Goal: Information Seeking & Learning: Learn about a topic

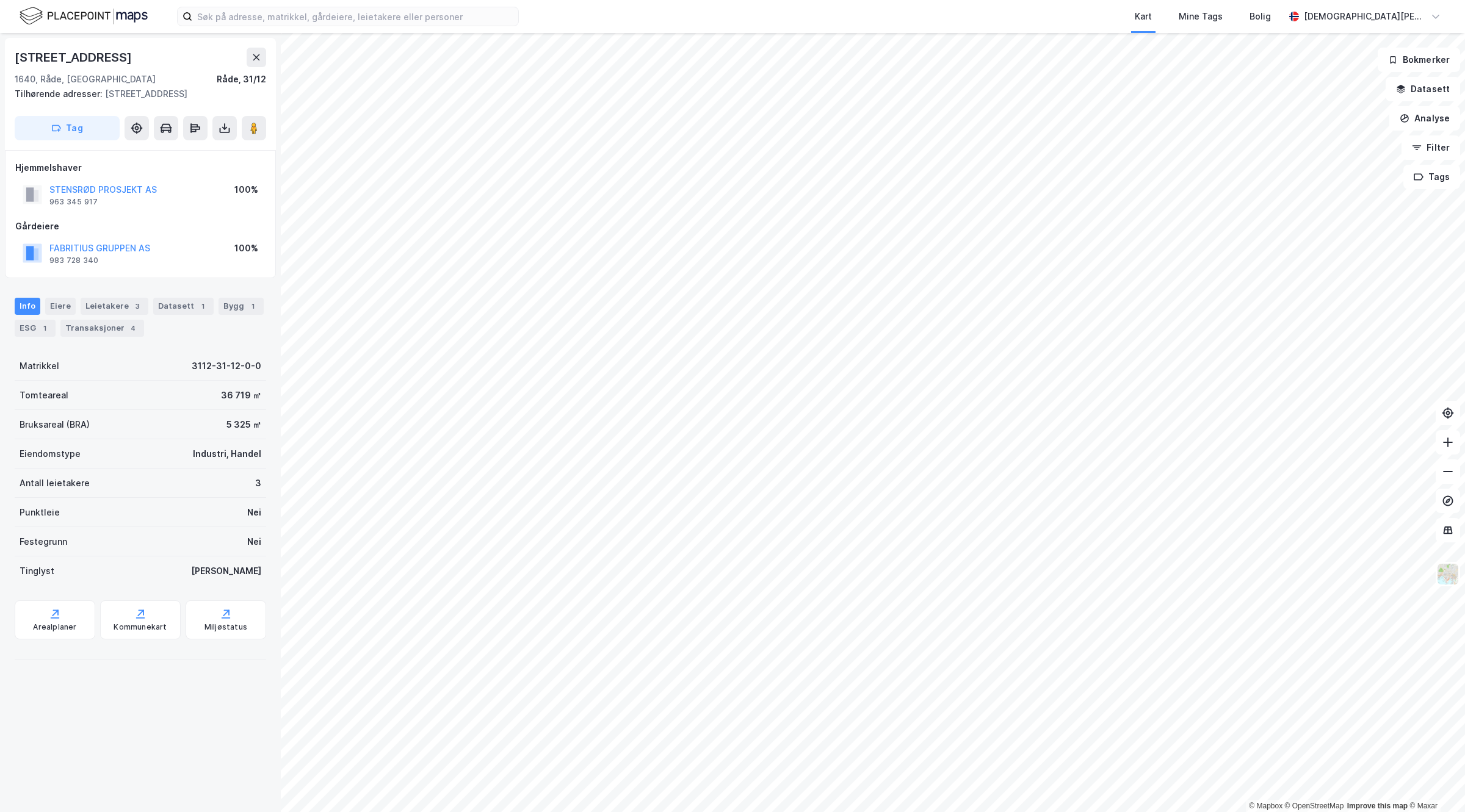
click at [93, 295] on div "Info Eiere Leietakere 3 Datasett 1 Bygg 1 ESG 1 Transaksjoner 4" at bounding box center [140, 313] width 281 height 59
click at [0, 0] on button "STENSRØD PROSJEKT AS" at bounding box center [0, 0] width 0 height 0
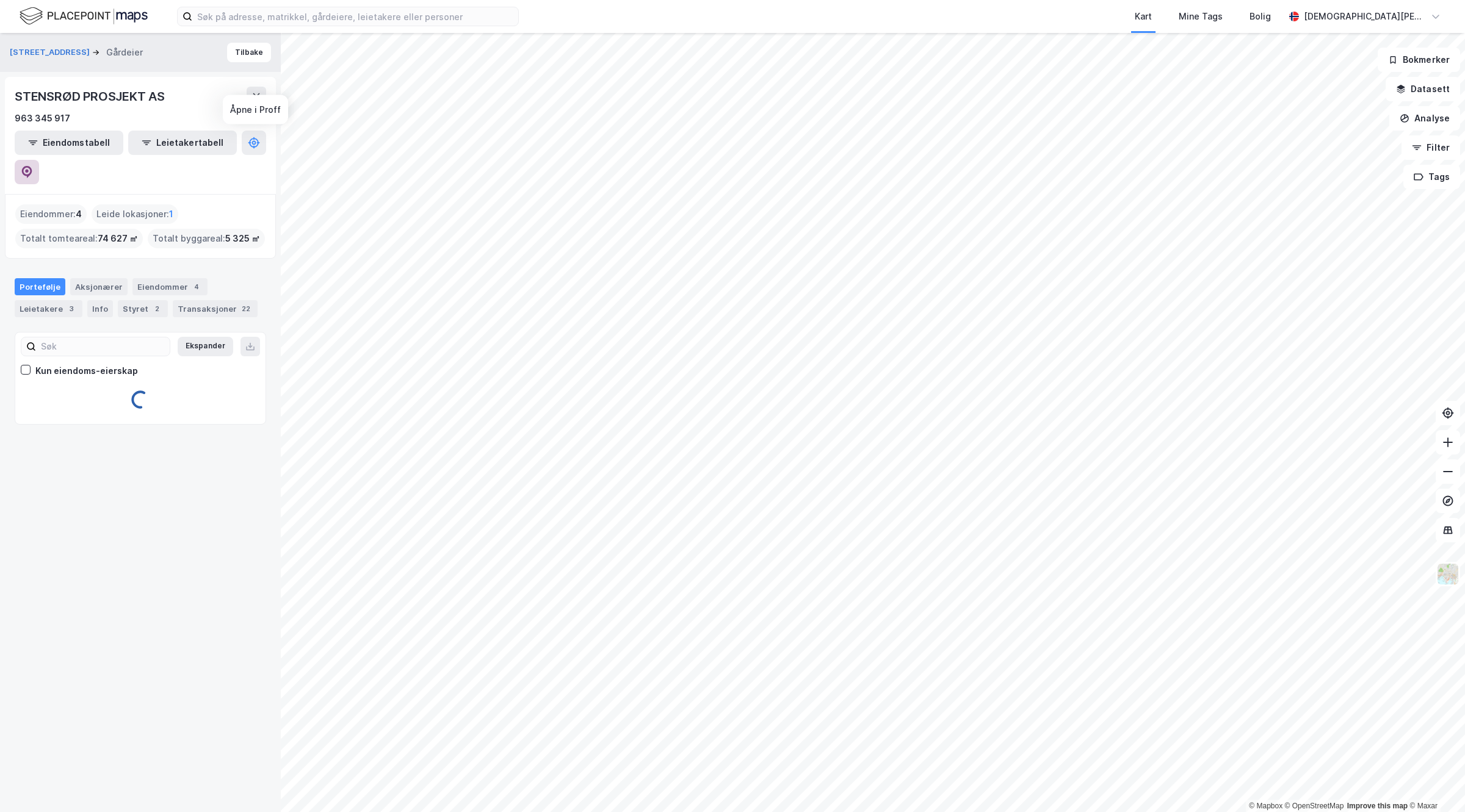
click at [33, 166] on icon at bounding box center [26, 171] width 12 height 12
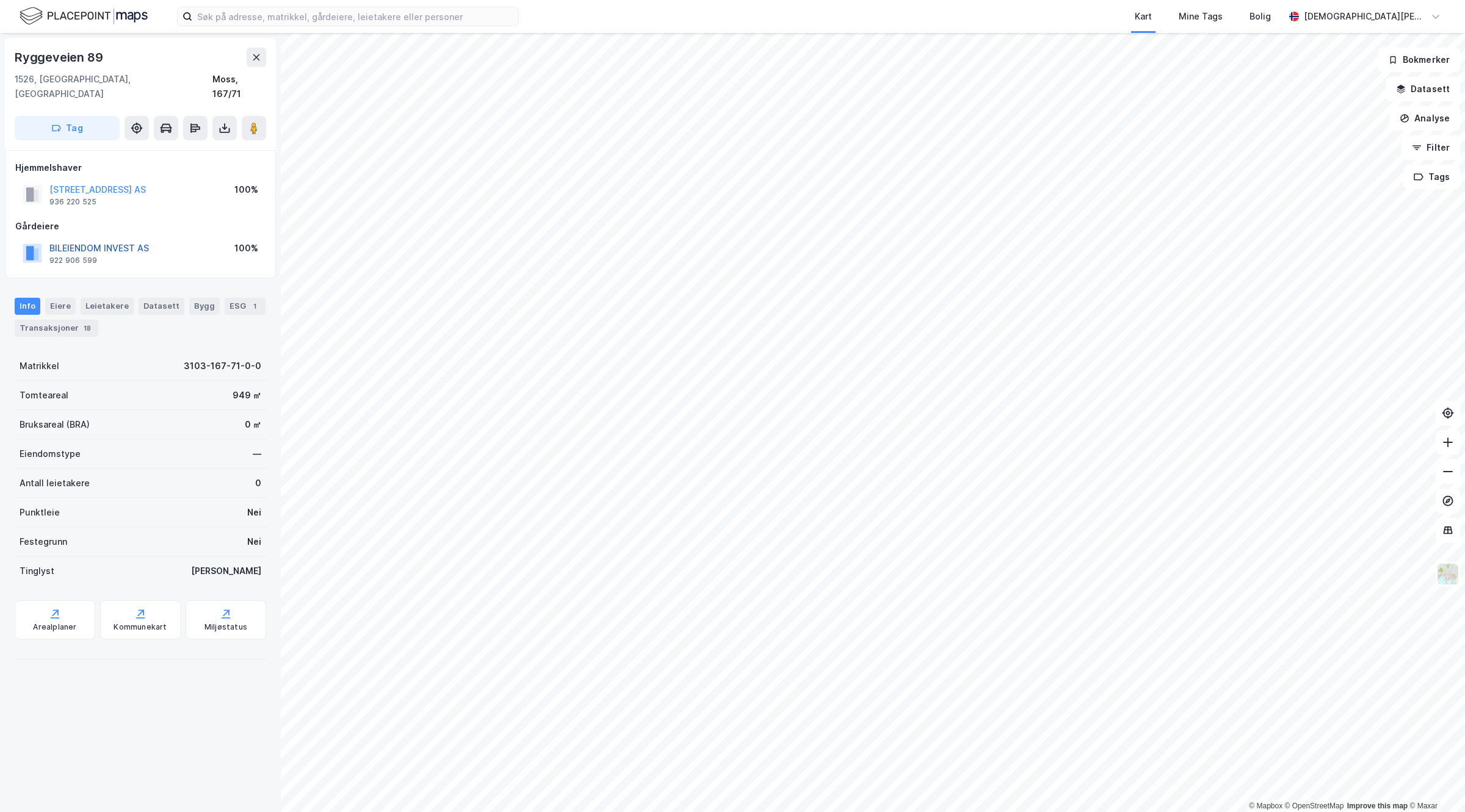
click at [0, 0] on button "BILEIENDOM INVEST AS" at bounding box center [0, 0] width 0 height 0
click at [252, 122] on image at bounding box center [253, 127] width 7 height 12
click at [163, 298] on div "Datasett 1" at bounding box center [183, 306] width 61 height 17
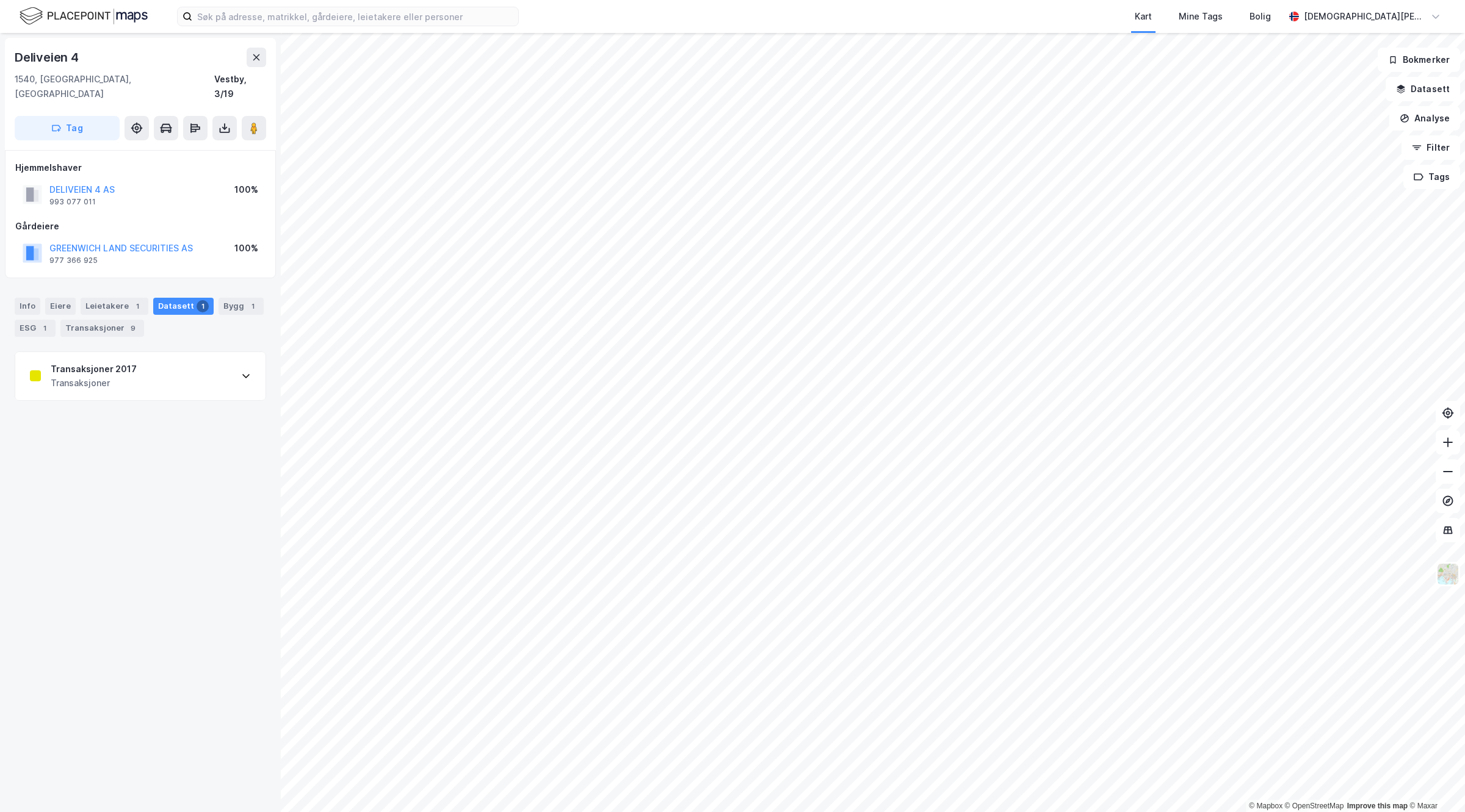
click at [175, 367] on div "Transaksjoner 2017 Transaksjoner" at bounding box center [140, 376] width 250 height 49
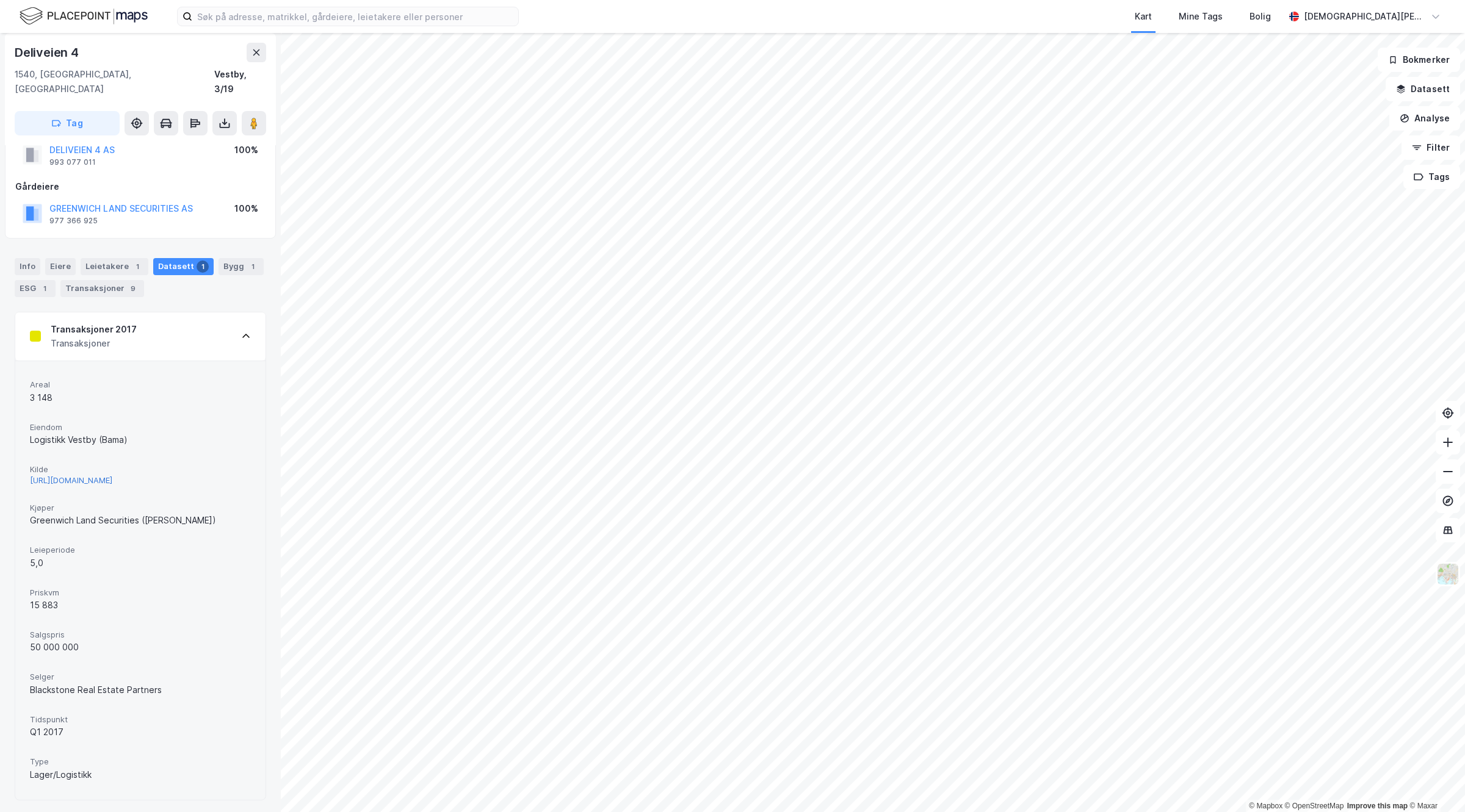
click at [112, 475] on div "http://www.estatenyheter.no/2017/01/17/logistikkeiendom-solgt-2/?mc_cid=1e16be8…" at bounding box center [71, 480] width 82 height 10
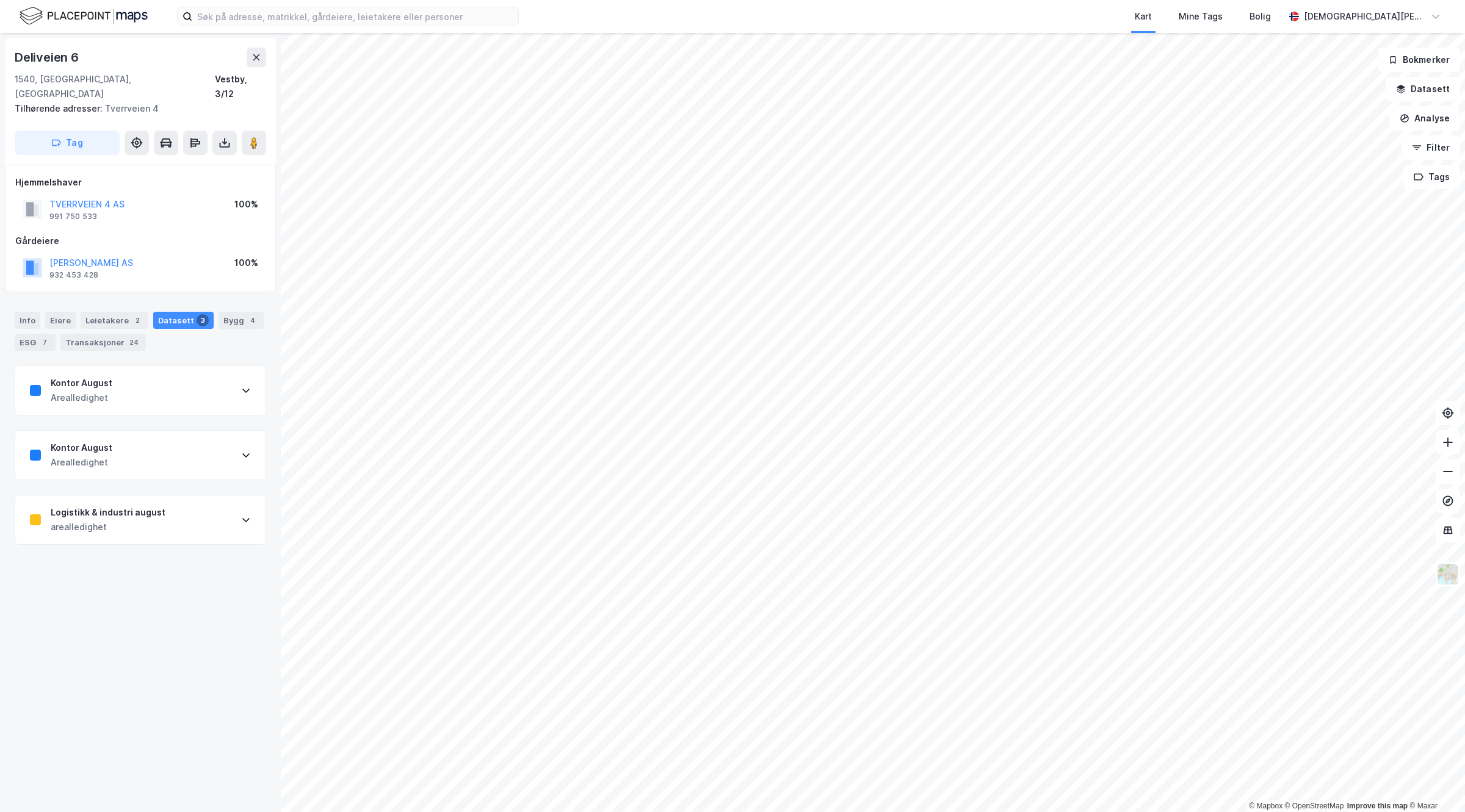
click at [131, 385] on div "Kontor August Arealledighet" at bounding box center [140, 390] width 250 height 49
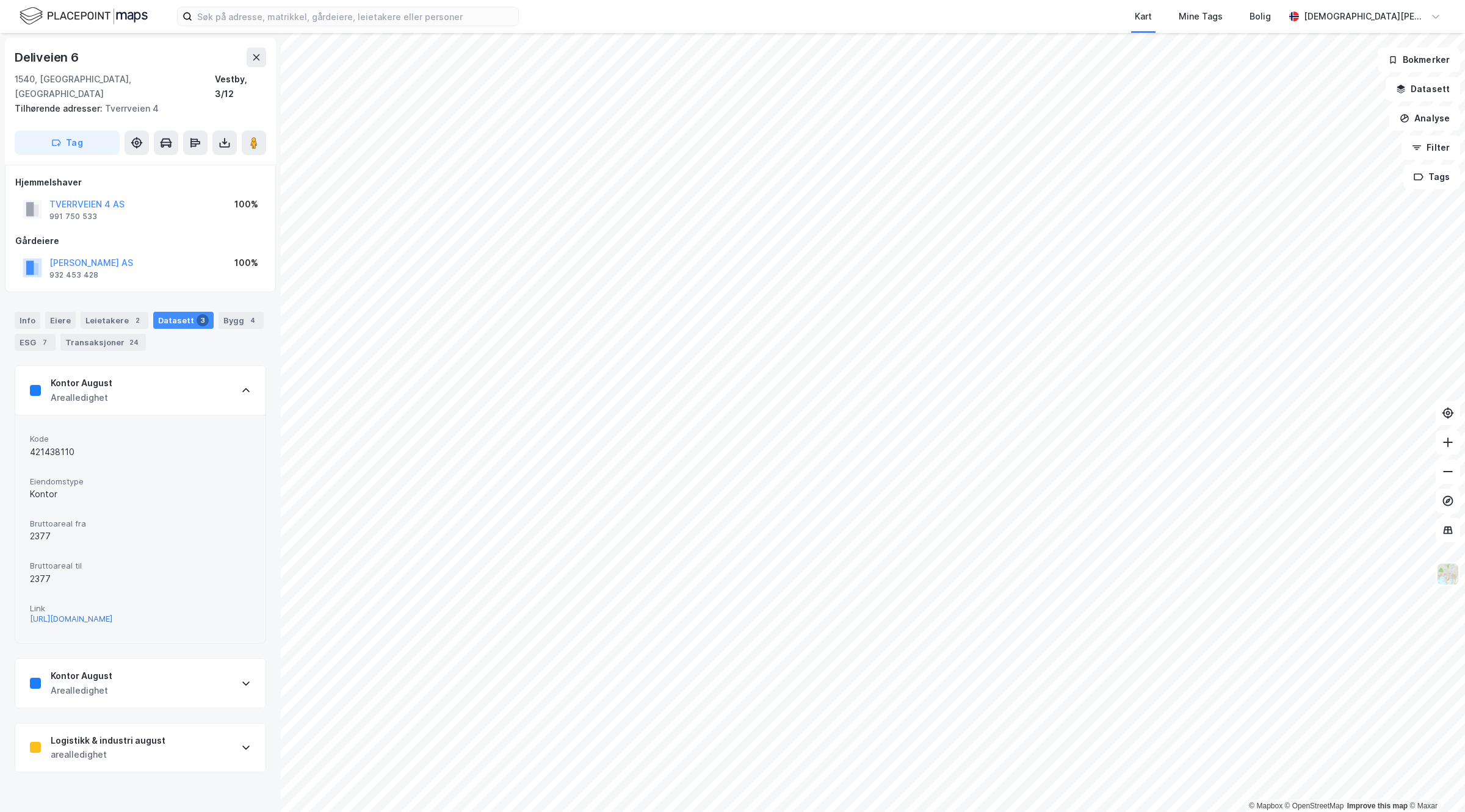
click at [107, 614] on div "https://www.finn.no/realestate/businessrent/ad.html?finnkode=421438110&fks=4214…" at bounding box center [71, 619] width 82 height 10
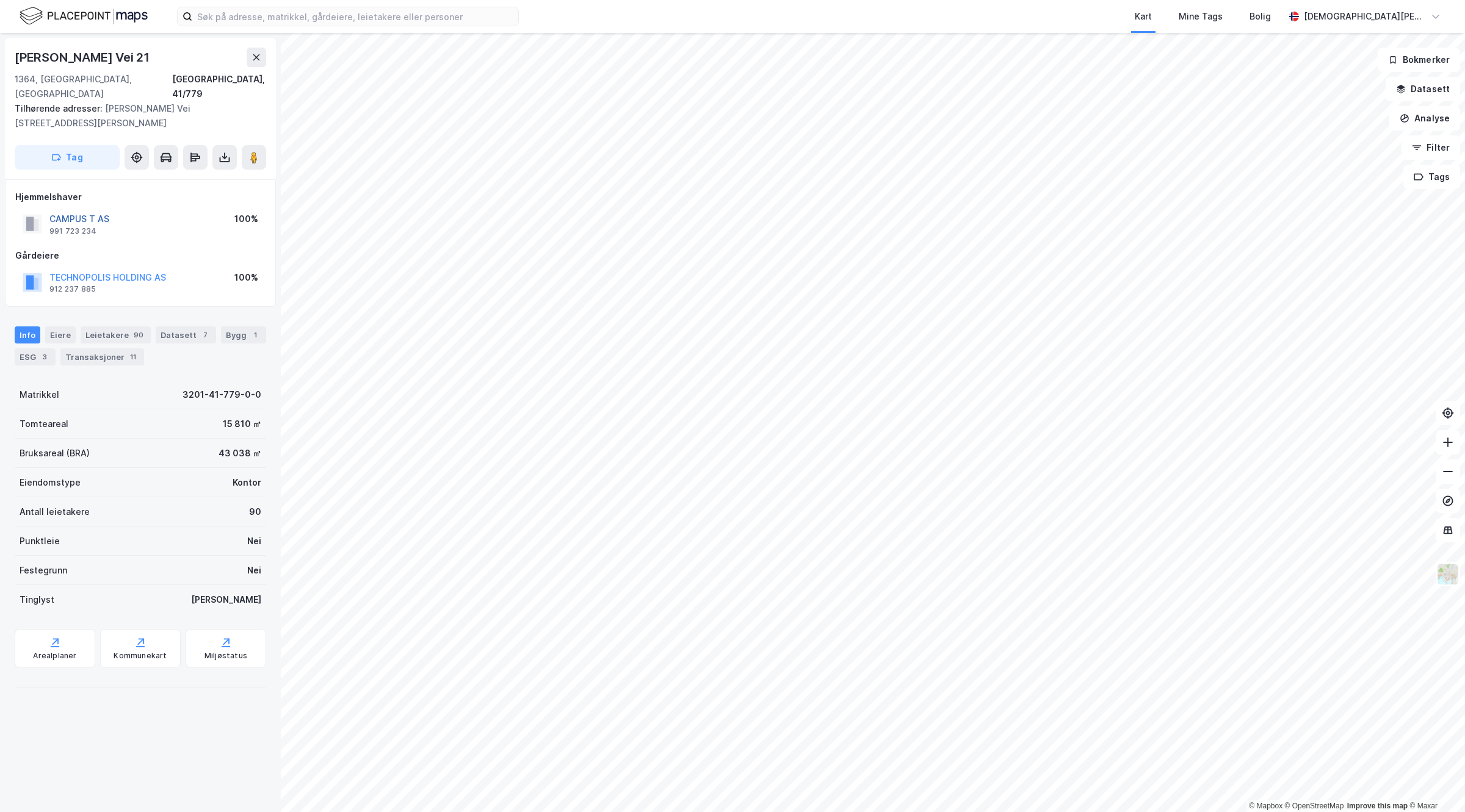
click at [0, 0] on button "CAMPUS T AS" at bounding box center [0, 0] width 0 height 0
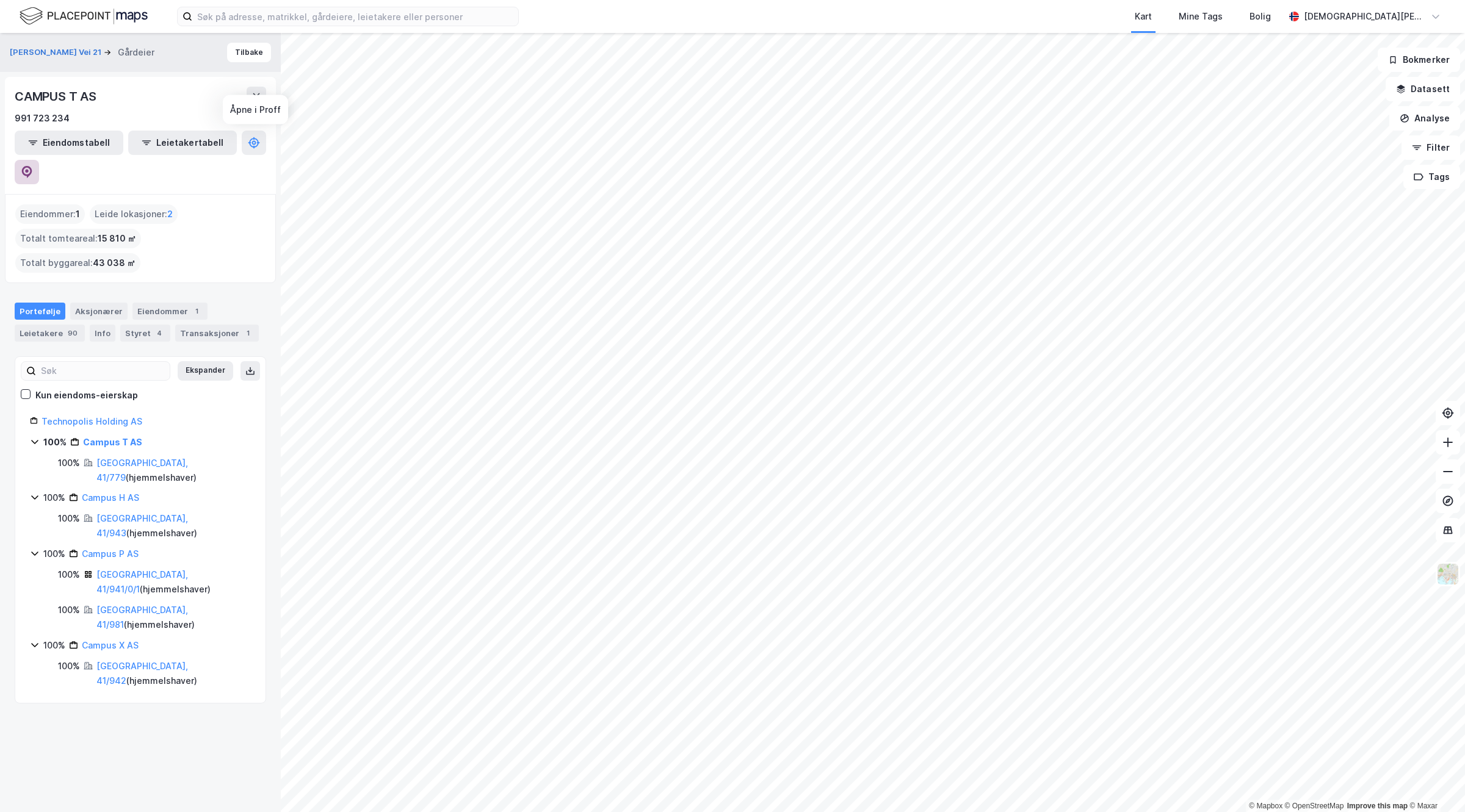
click at [33, 166] on icon at bounding box center [26, 171] width 12 height 12
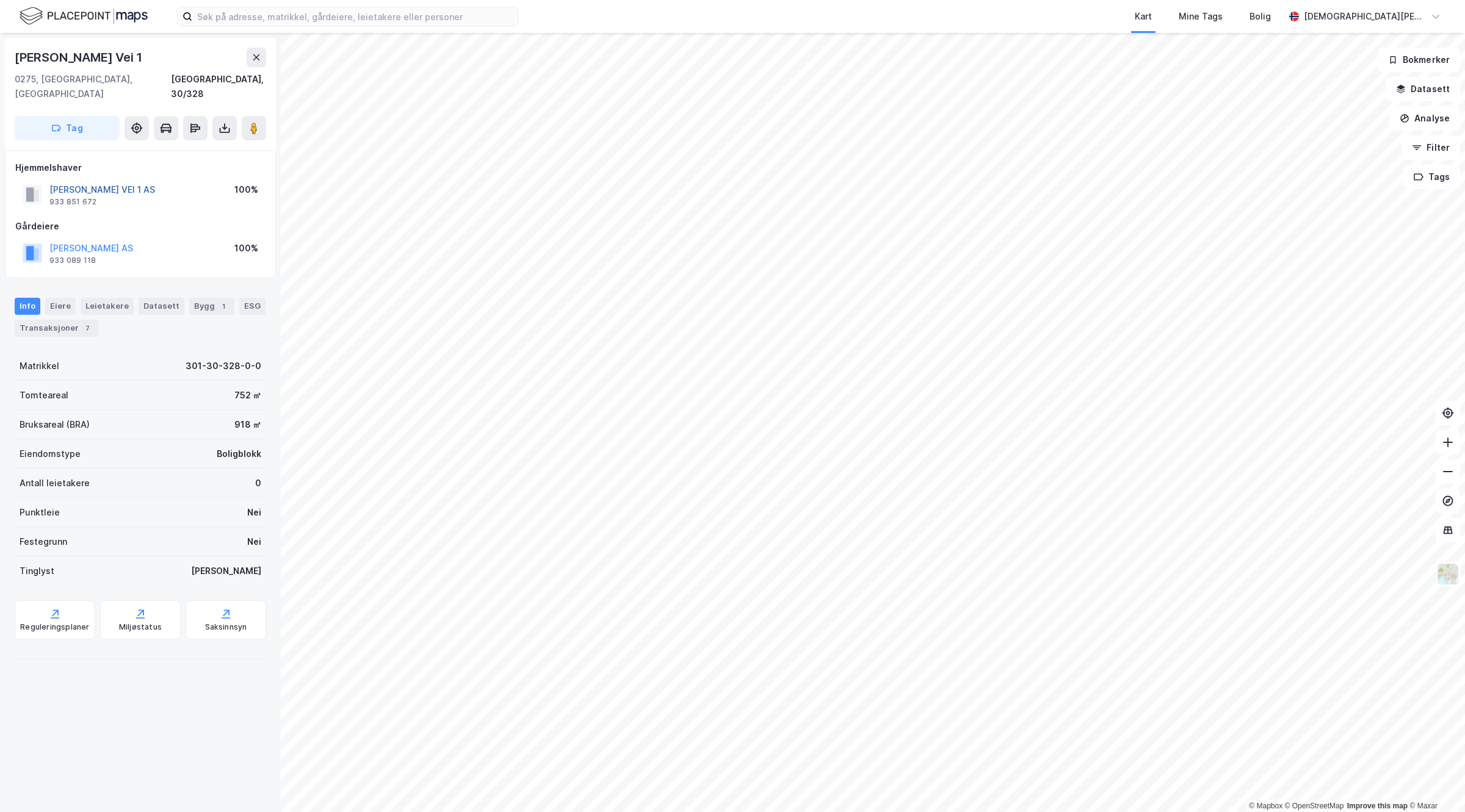
click at [0, 0] on button "SIGURD IVERSENS VEI 1 AS" at bounding box center [0, 0] width 0 height 0
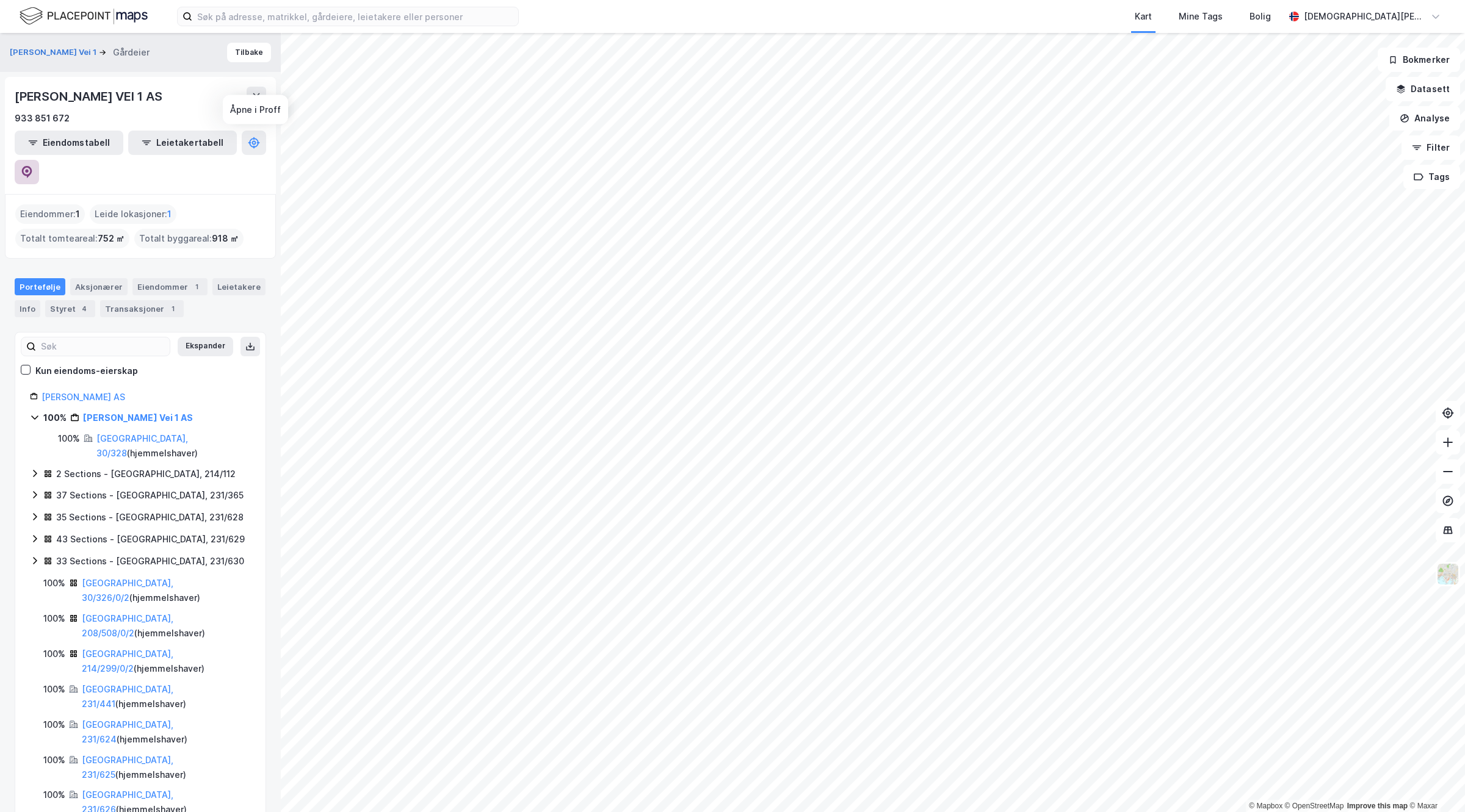
click at [33, 166] on icon at bounding box center [26, 171] width 12 height 12
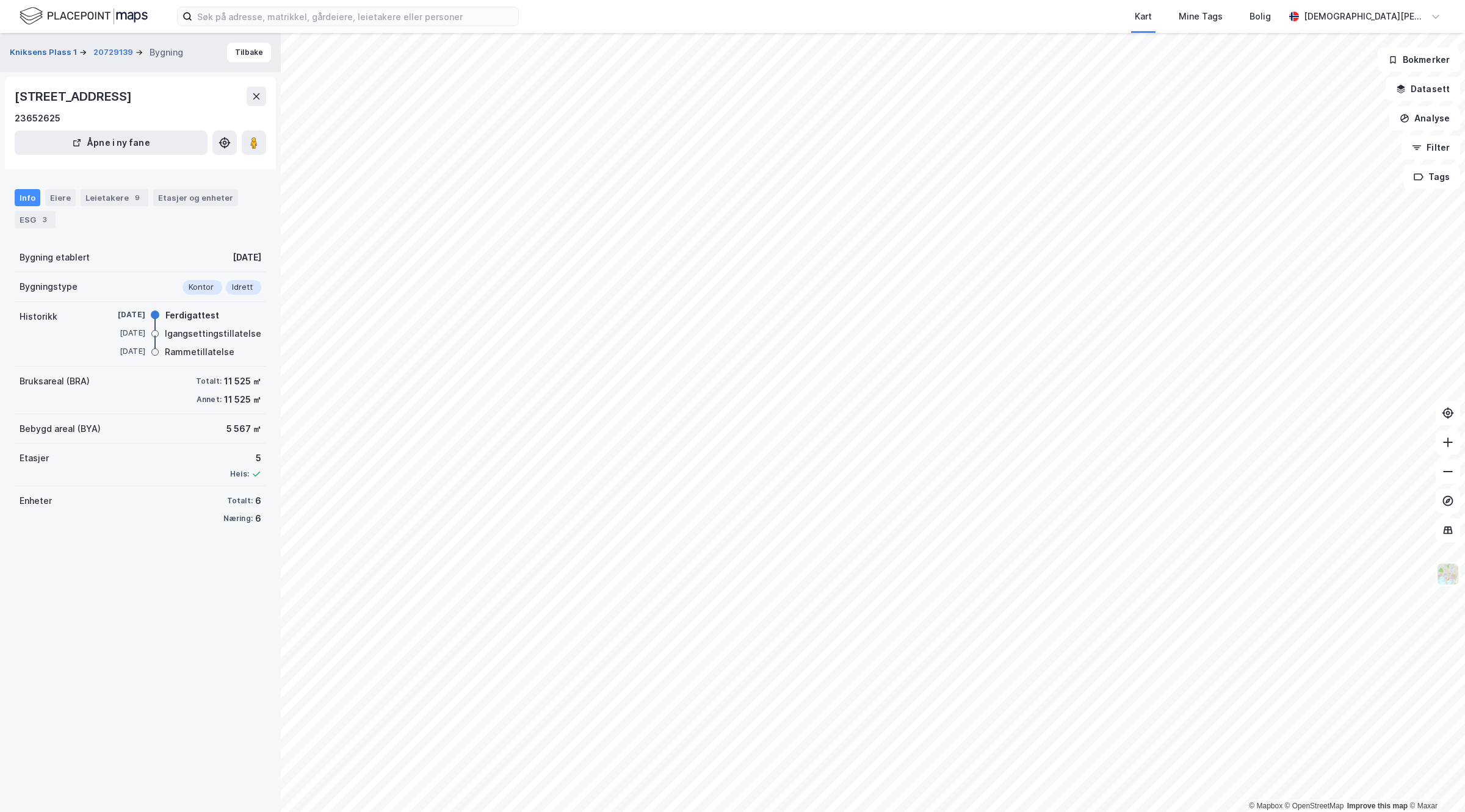
click at [61, 57] on button "Kniksens Plass 1" at bounding box center [44, 52] width 69 height 12
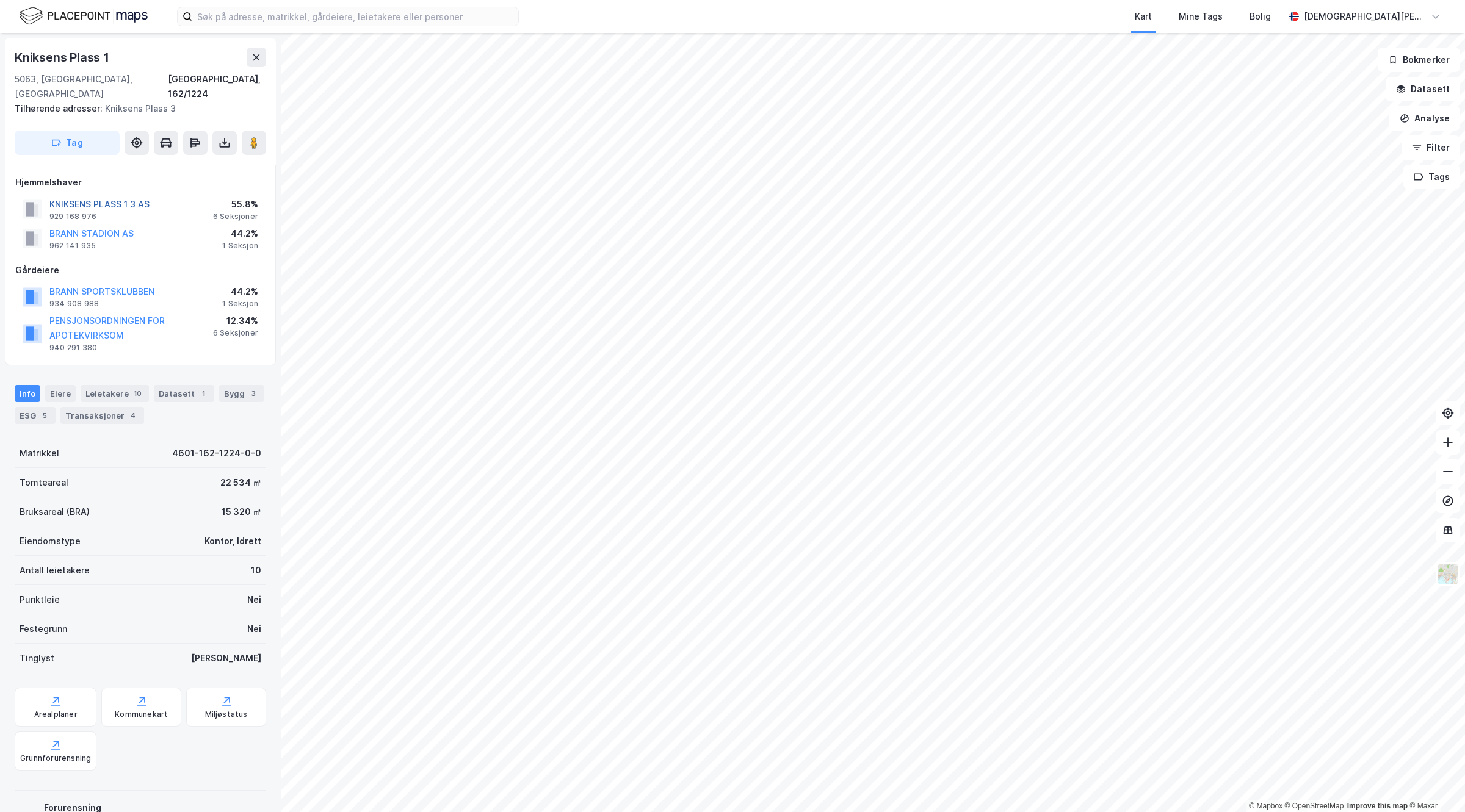
click at [0, 0] on button "KNIKSENS PLASS 1 3 AS" at bounding box center [0, 0] width 0 height 0
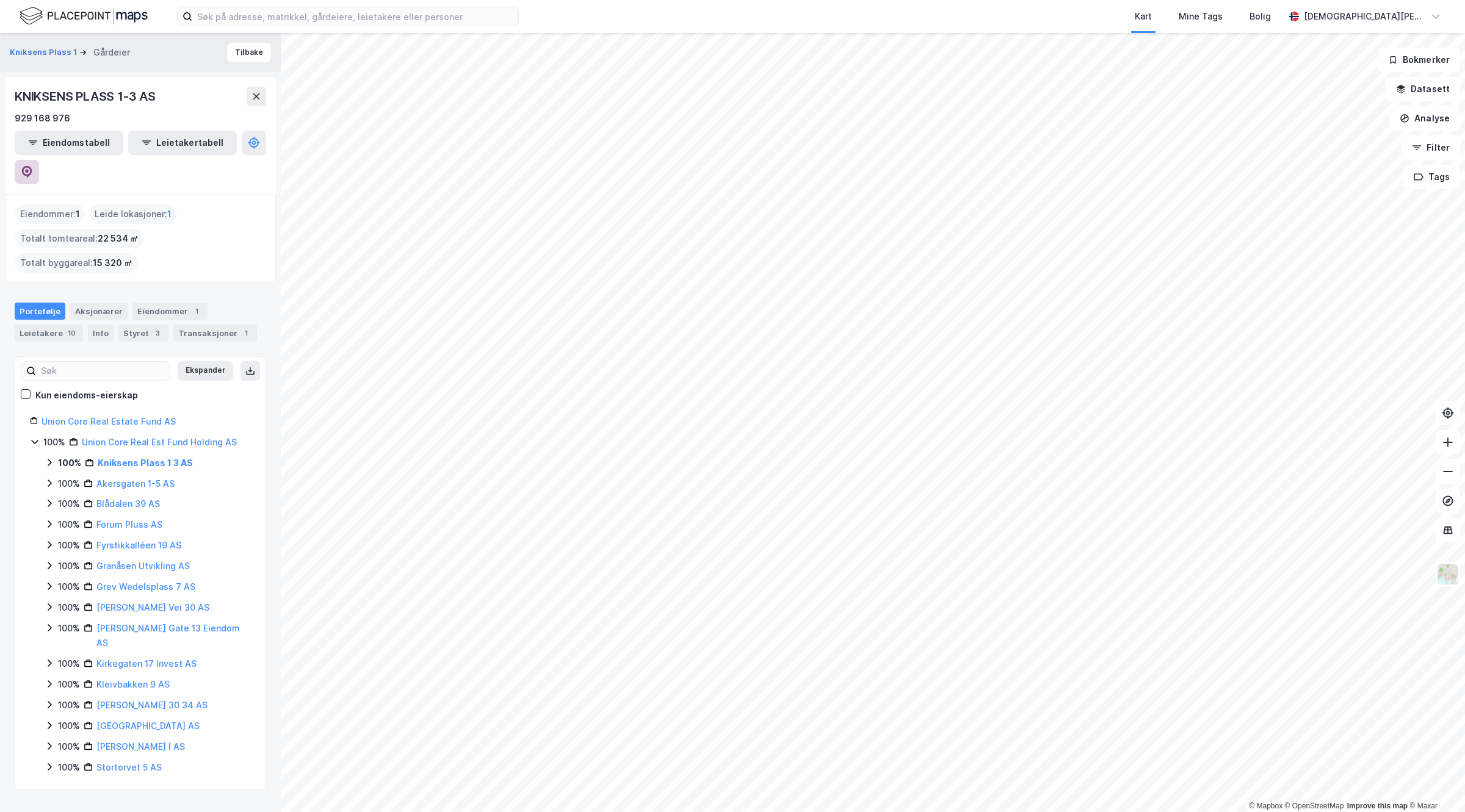
click at [39, 160] on button at bounding box center [26, 172] width 25 height 25
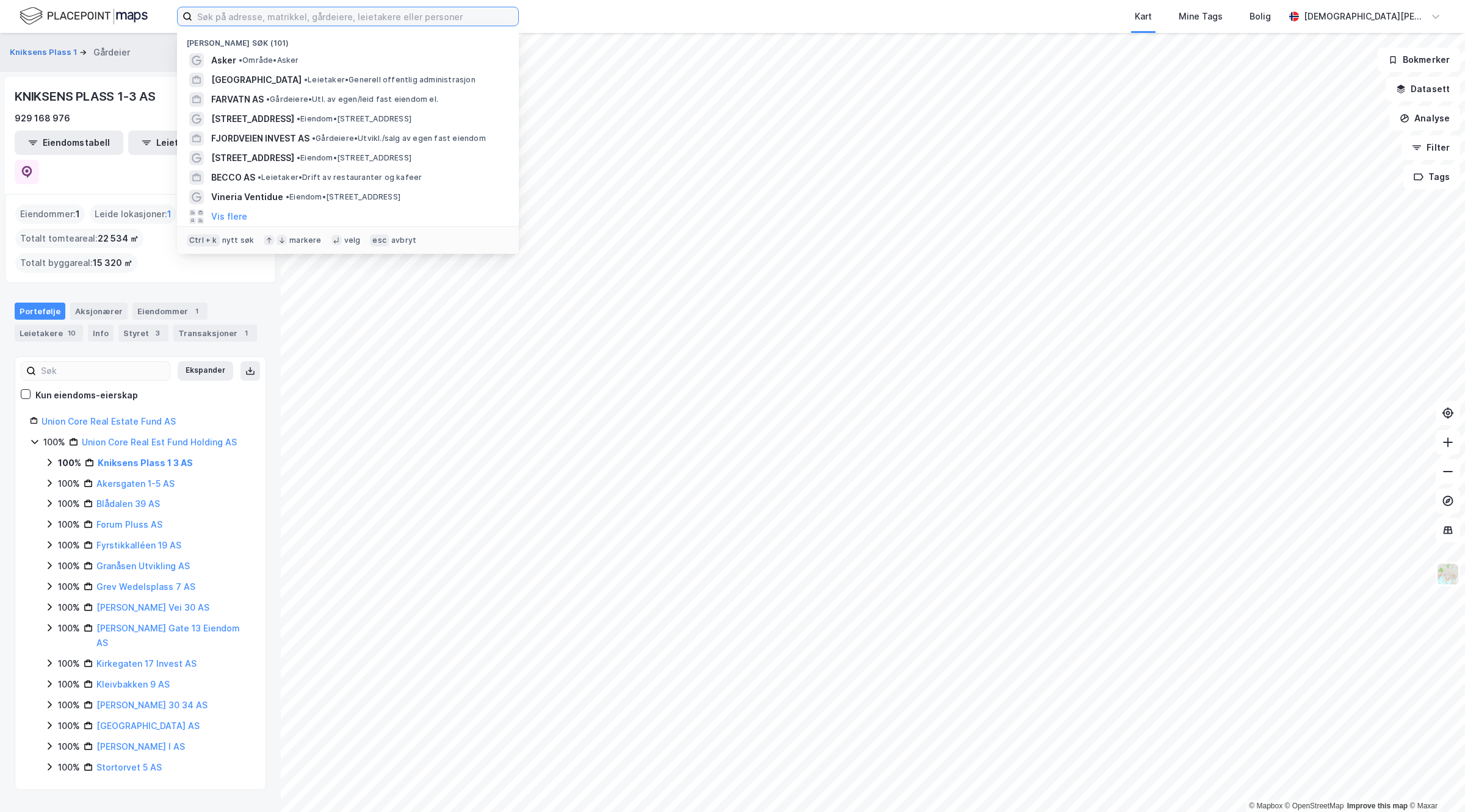
click at [385, 7] on input at bounding box center [354, 16] width 326 height 18
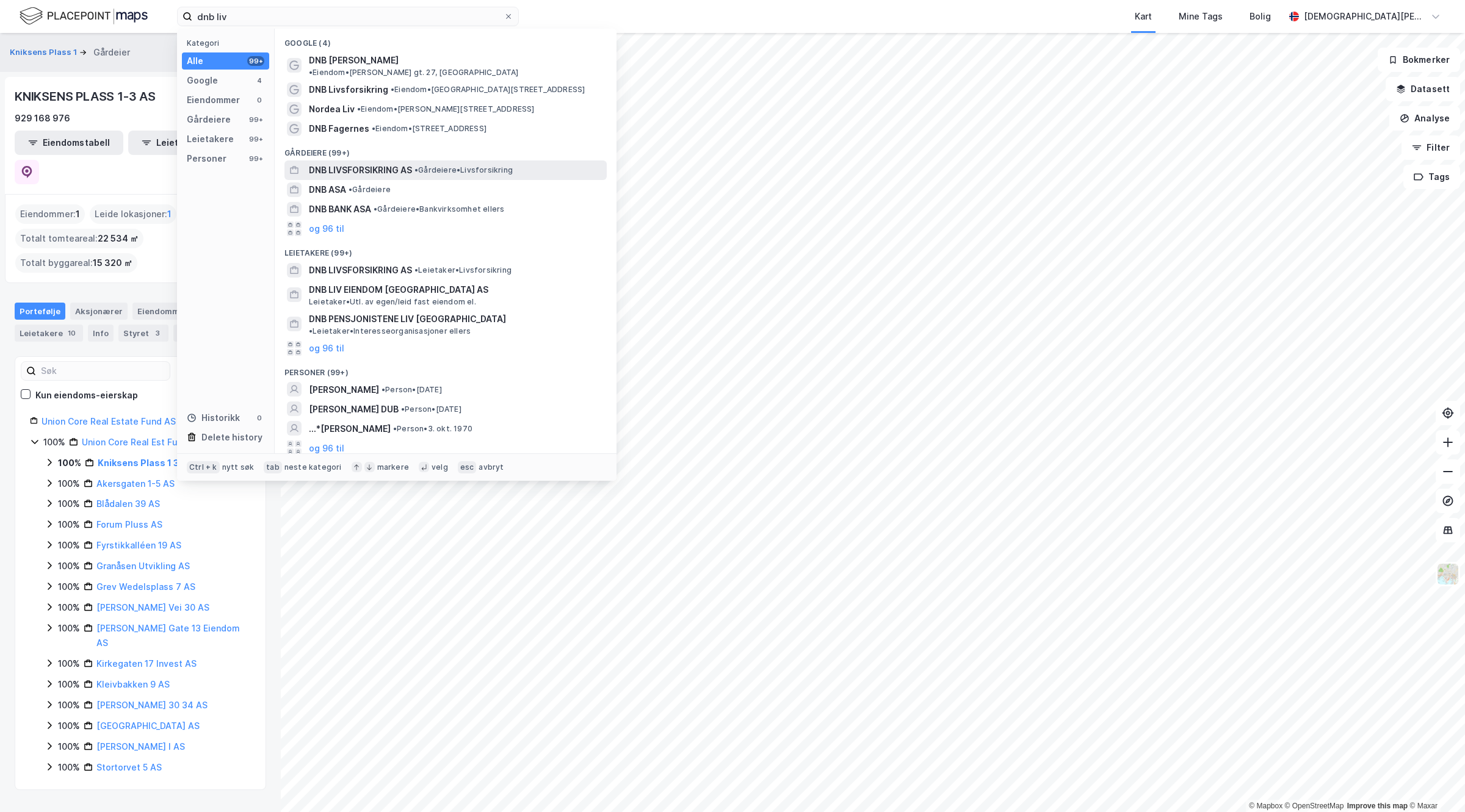
click at [382, 163] on span "DNB LIVSFORSIKRING AS" at bounding box center [361, 170] width 104 height 14
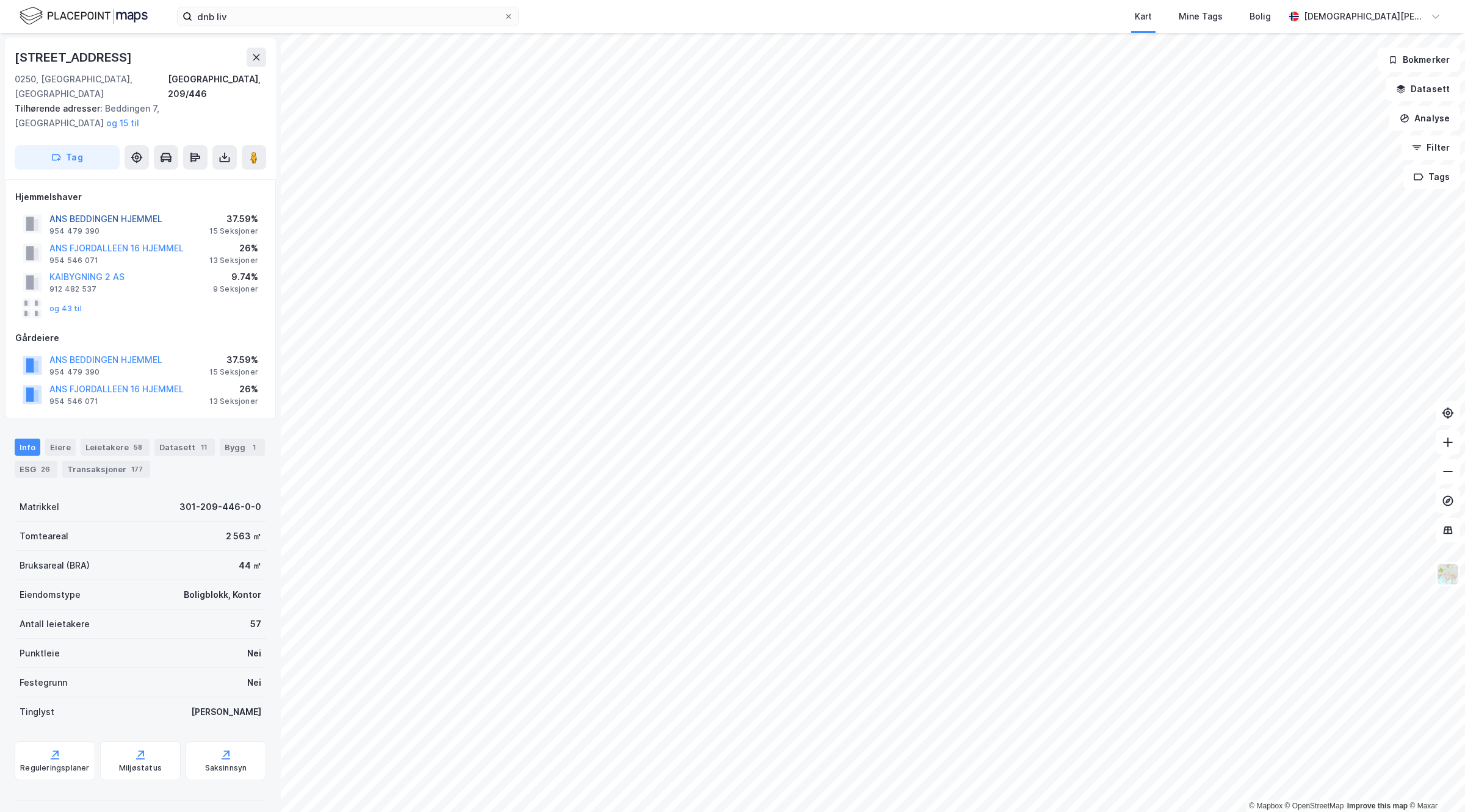
click at [0, 0] on button "ANS BEDDINGEN HJEMMEL" at bounding box center [0, 0] width 0 height 0
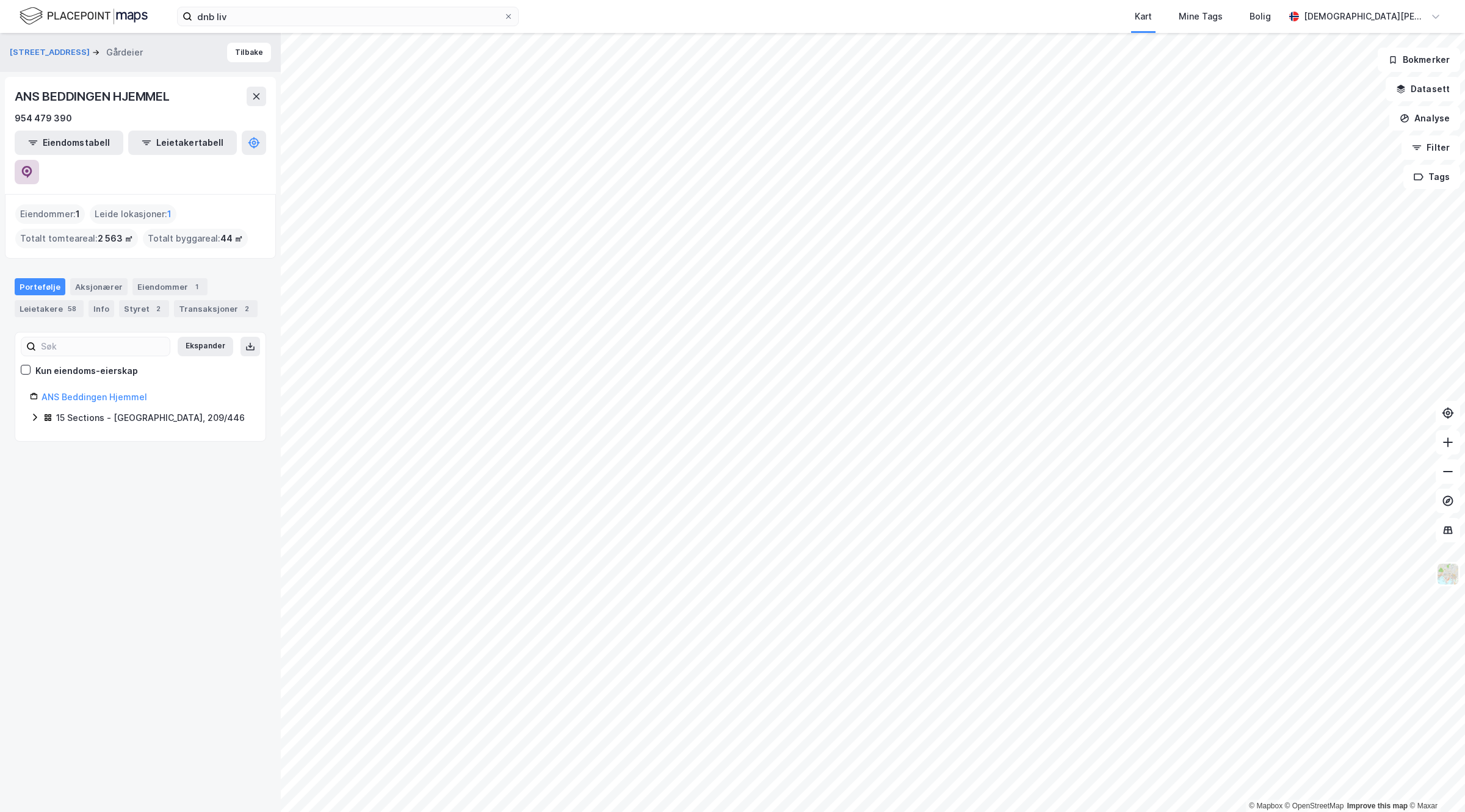
click at [39, 160] on button at bounding box center [26, 172] width 25 height 25
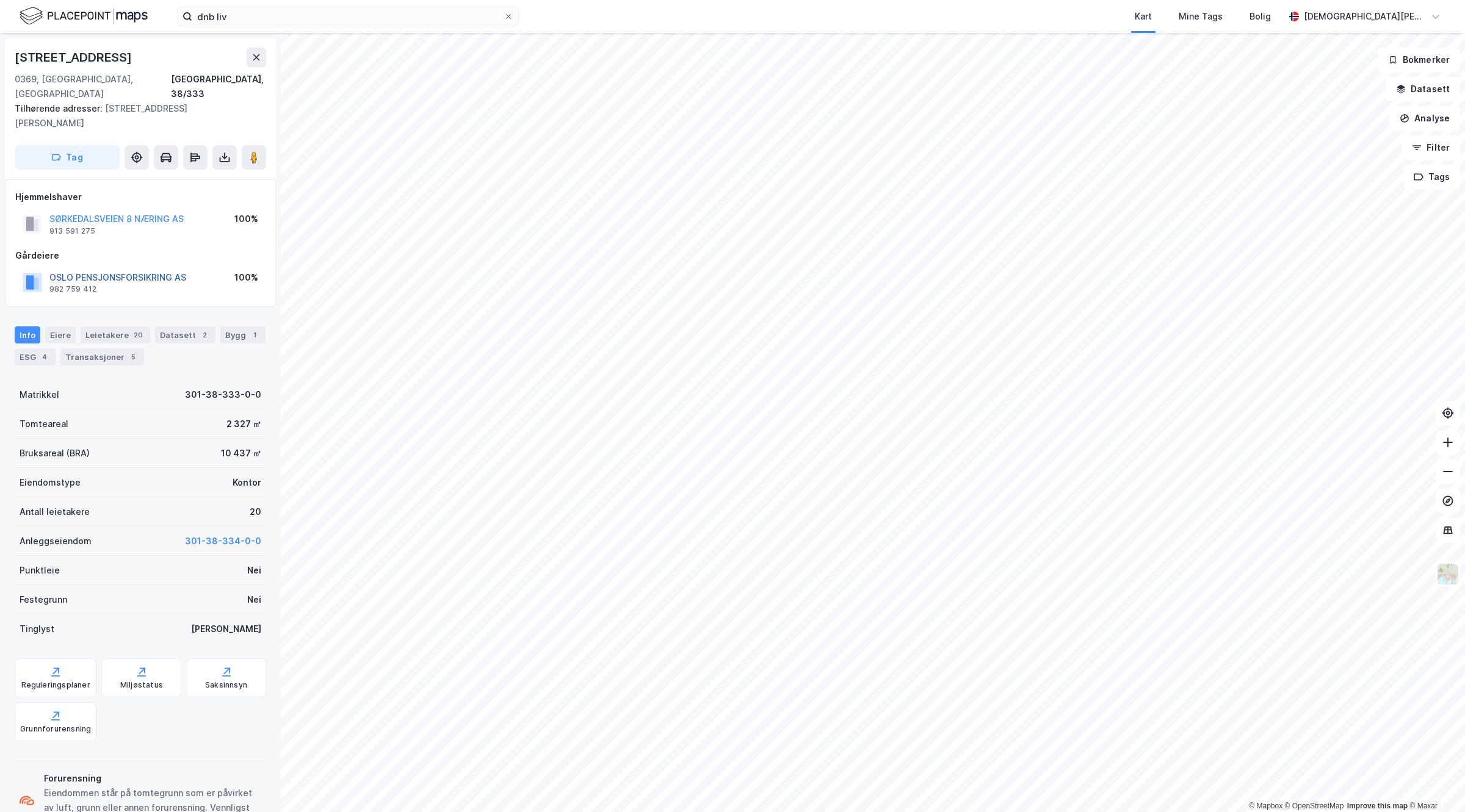
click at [0, 0] on button "OSLO PENSJONSFORSIKRING AS" at bounding box center [0, 0] width 0 height 0
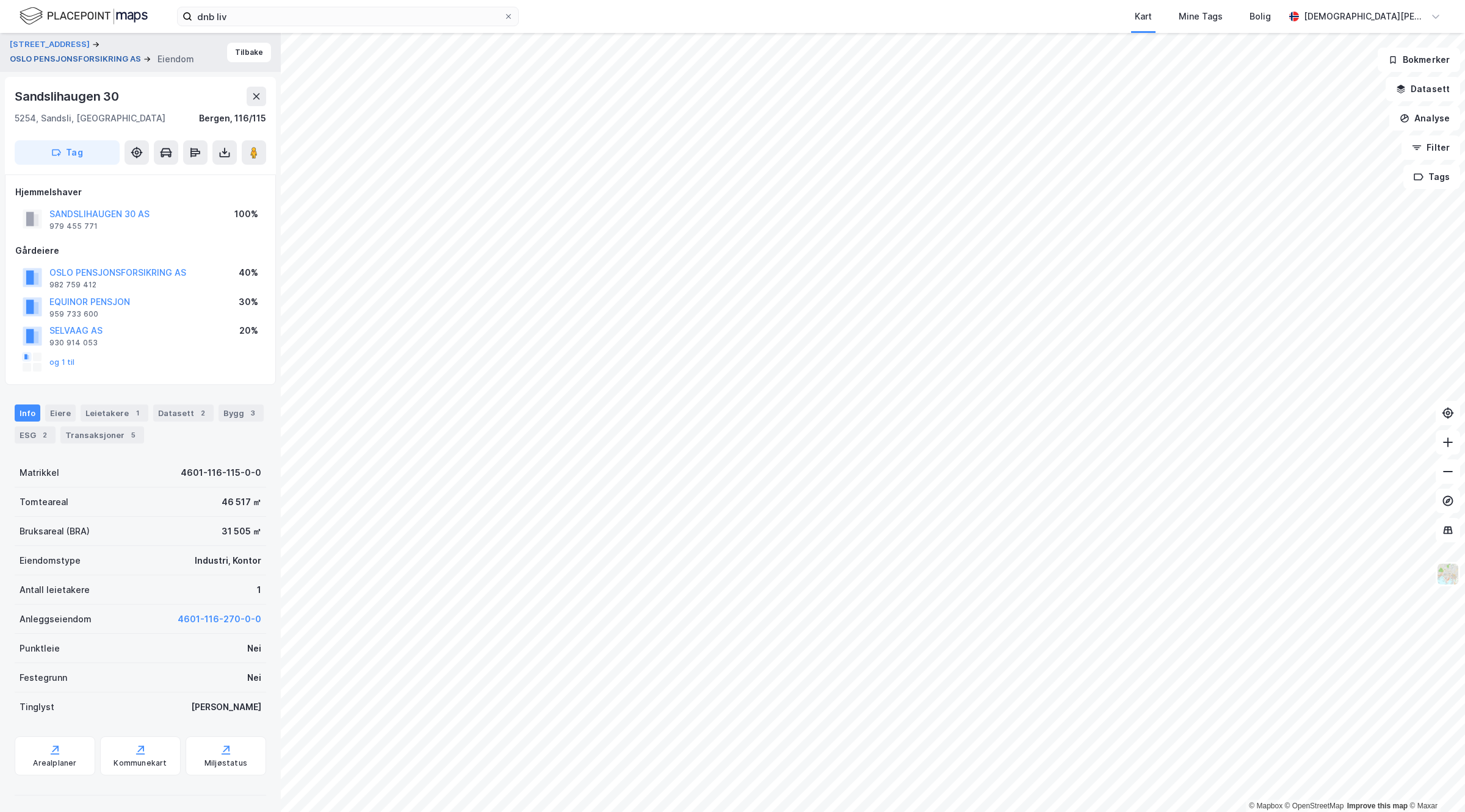
click at [85, 61] on button "OSLO PENSJONSFORSIKRING AS" at bounding box center [76, 59] width 134 height 12
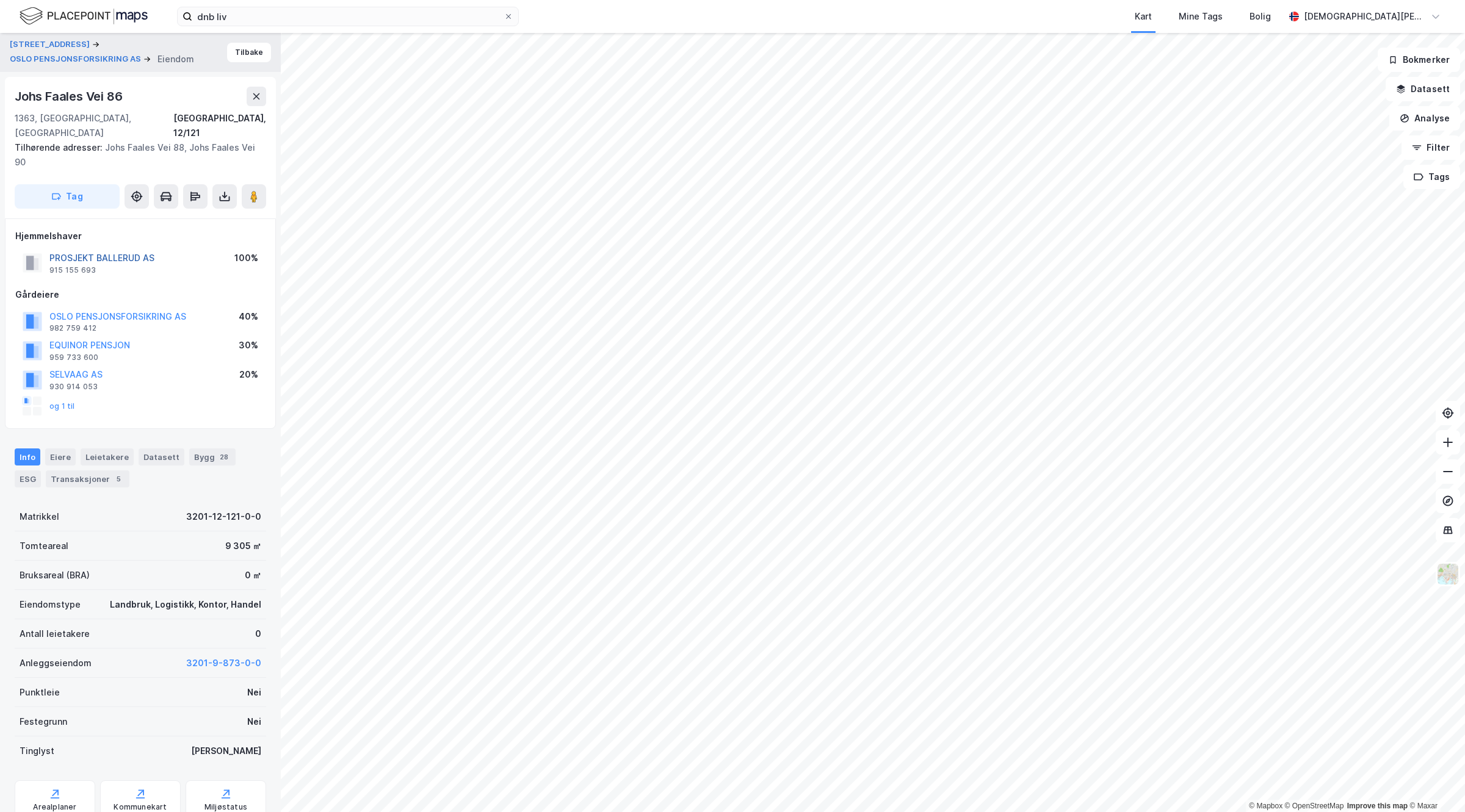
click at [0, 0] on button "PROSJEKT BALLERUD AS" at bounding box center [0, 0] width 0 height 0
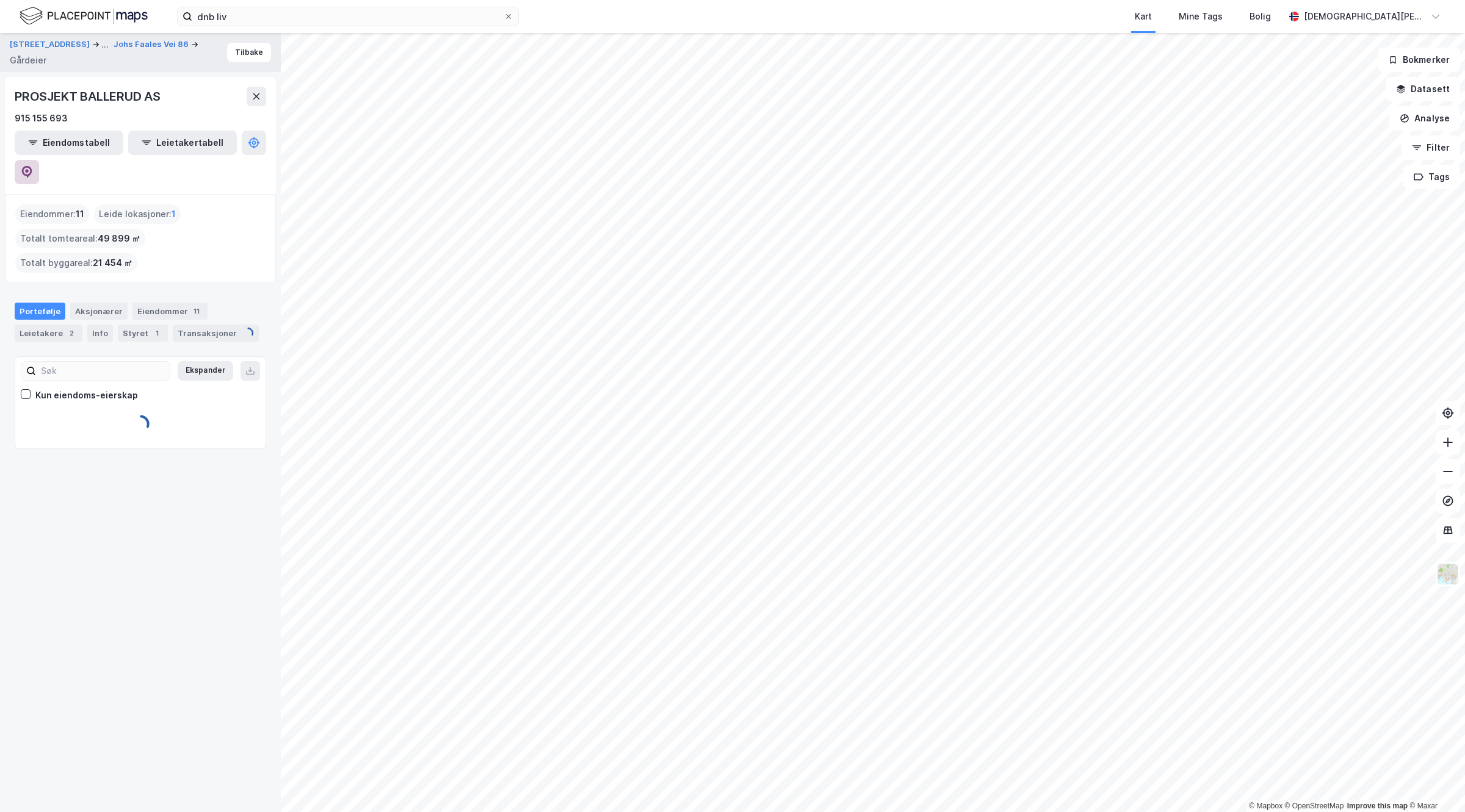
click at [39, 160] on button at bounding box center [26, 172] width 25 height 25
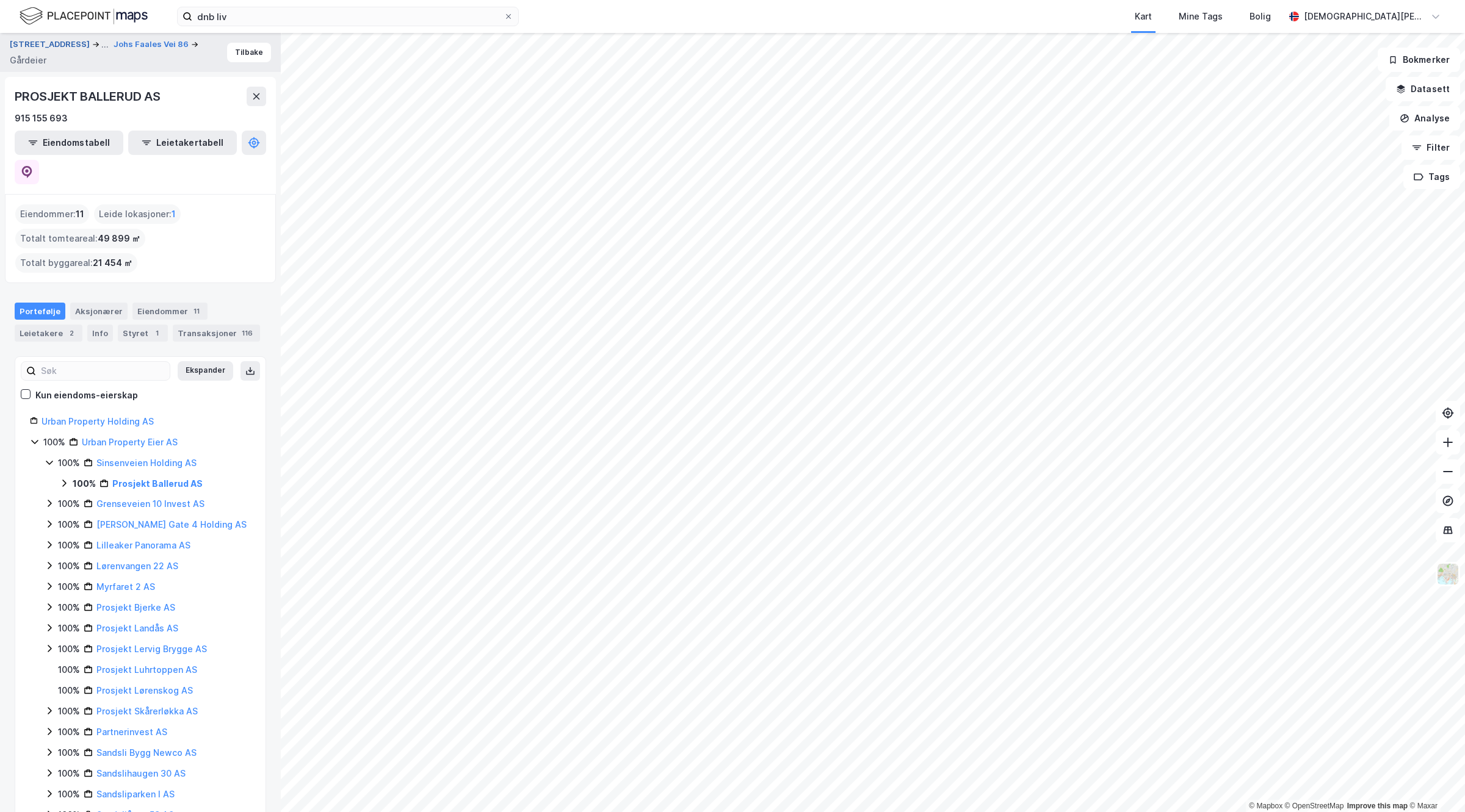
click at [55, 43] on button "Sørkedalsveien 8a" at bounding box center [50, 45] width 82 height 14
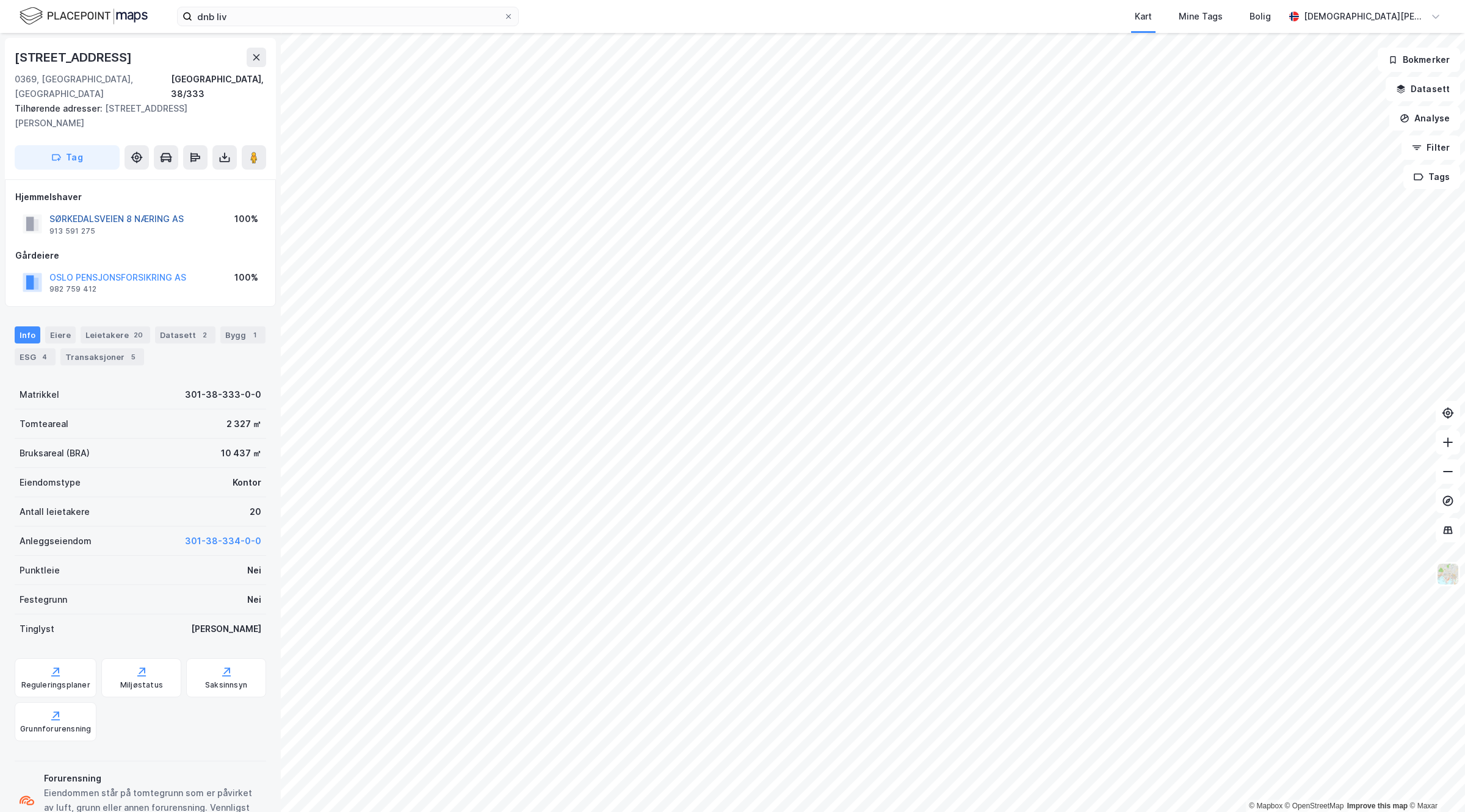
click at [0, 0] on button "SØRKEDALSVEIEN 8 NÆRING AS" at bounding box center [0, 0] width 0 height 0
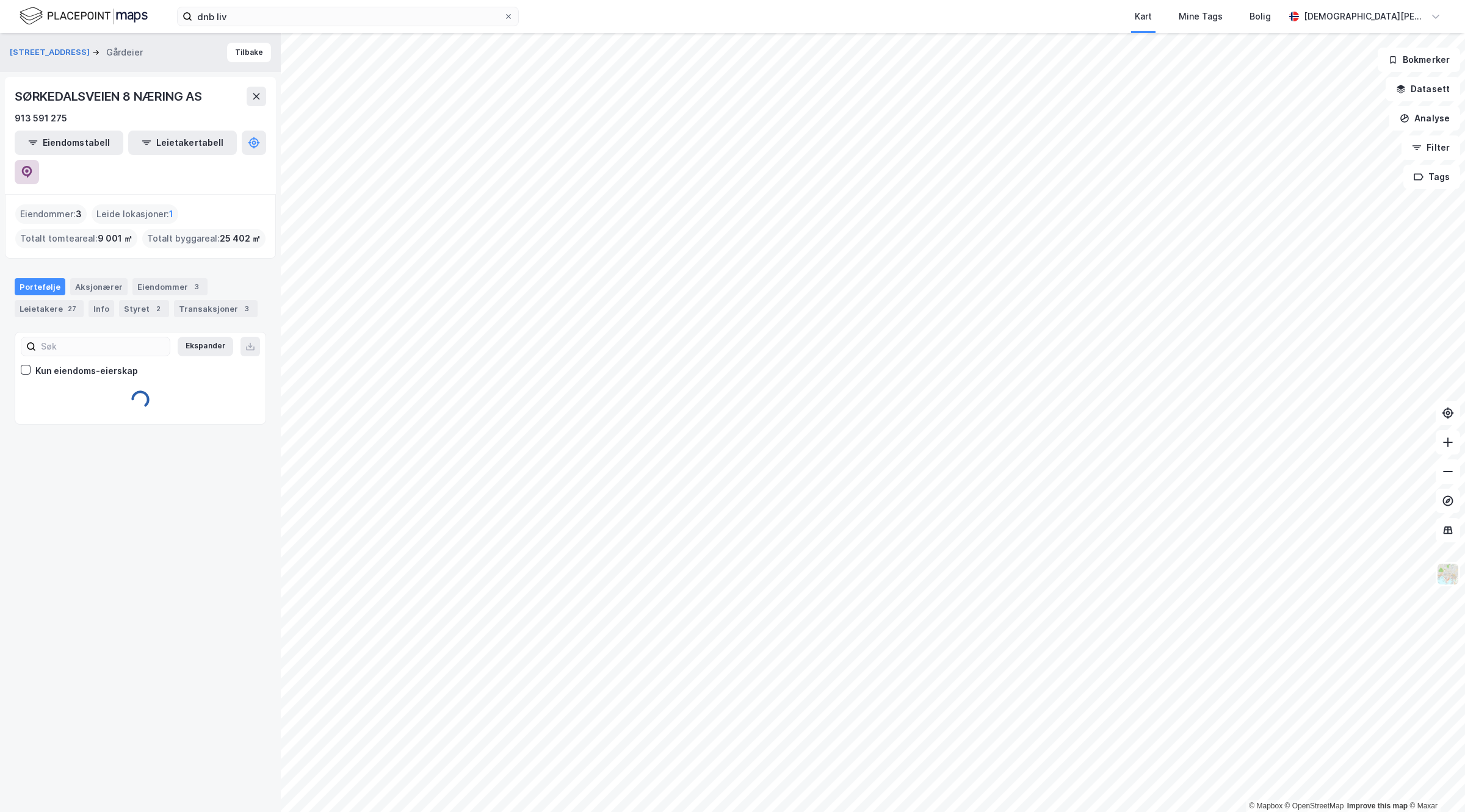
click at [39, 160] on button at bounding box center [26, 172] width 25 height 25
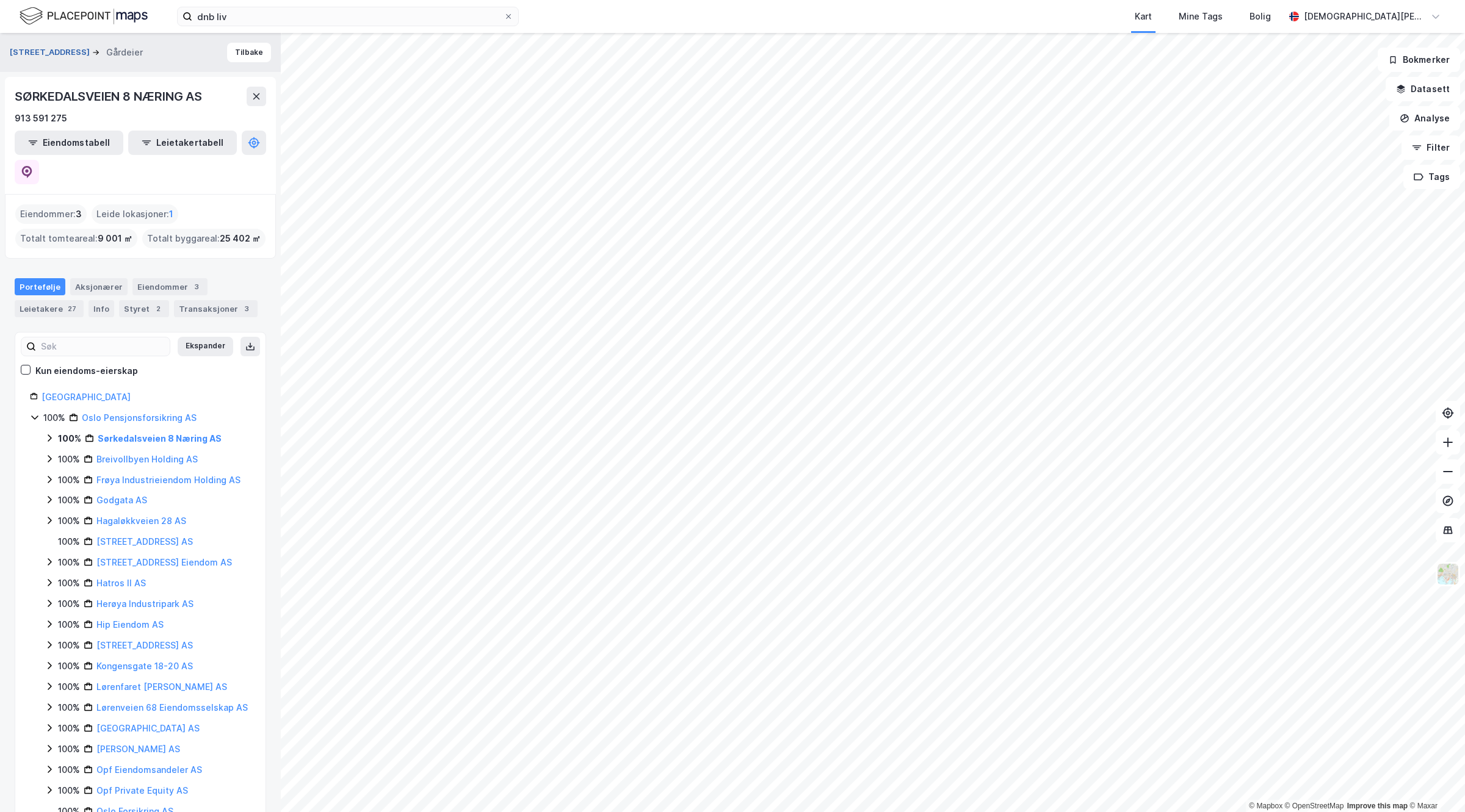
click at [37, 47] on button "Sørkedalsveien 8a" at bounding box center [50, 52] width 82 height 12
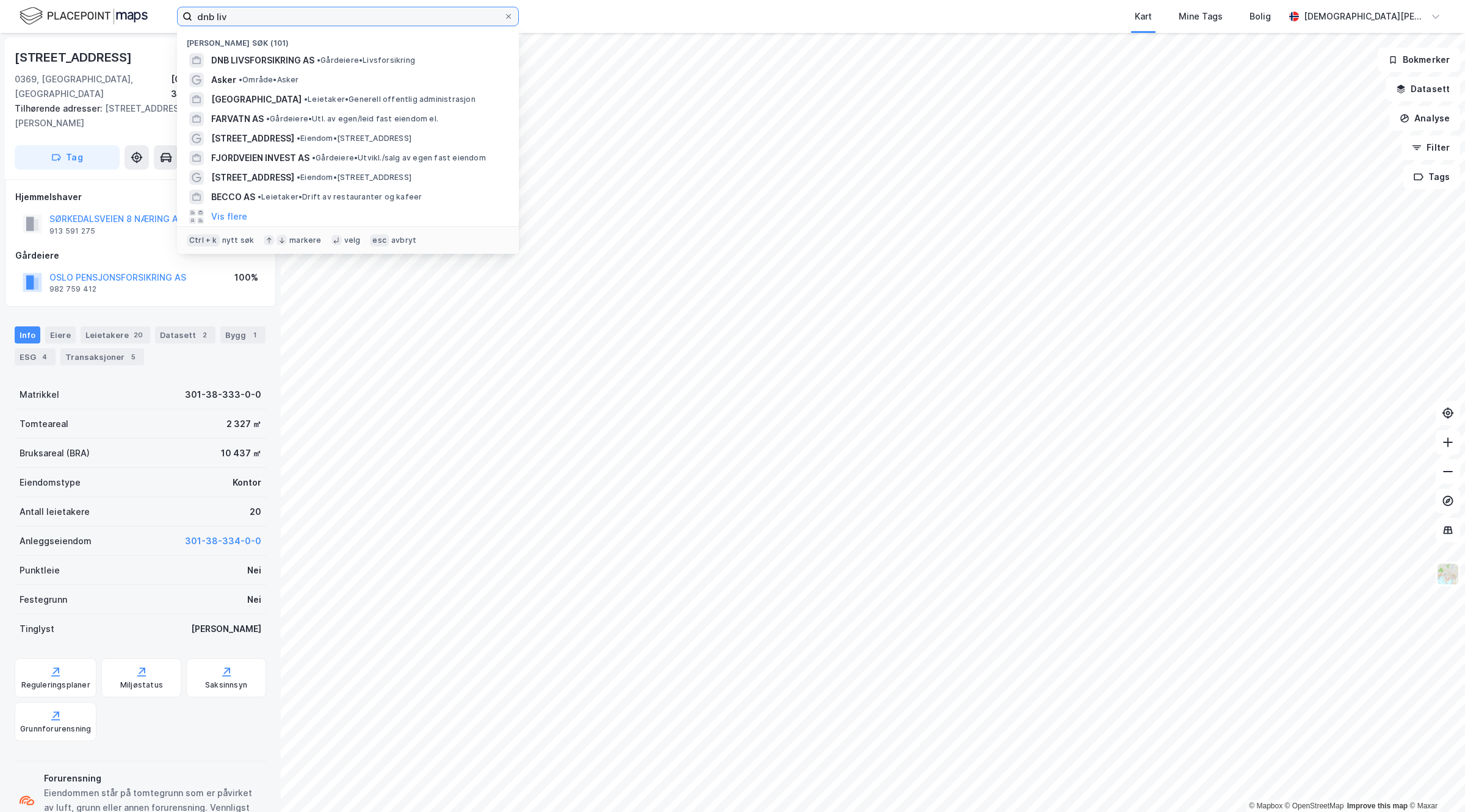
click at [255, 7] on input "dnb liv" at bounding box center [347, 16] width 311 height 18
drag, startPoint x: 255, startPoint y: 7, endPoint x: 74, endPoint y: -7, distance: 181.5
click at [74, 0] on html "dnb liv Nylige søk (101) DNB LIVSFORSIKRING AS • Gårdeiere • Livsforsikring Ask…" at bounding box center [732, 406] width 1465 height 812
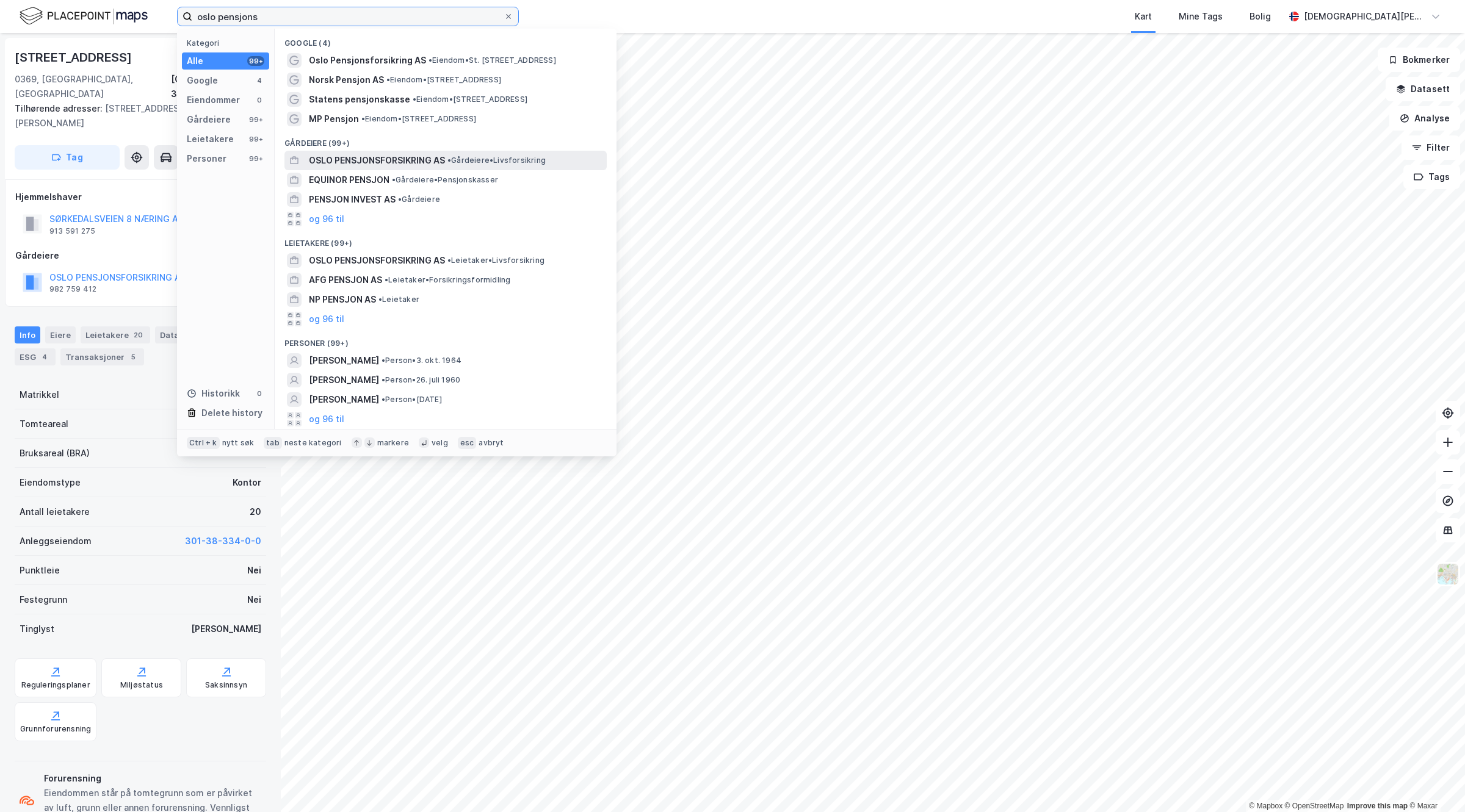
type input "oslo pensjons"
click at [377, 162] on span "OSLO PENSJONSFORSIKRING AS" at bounding box center [377, 160] width 136 height 14
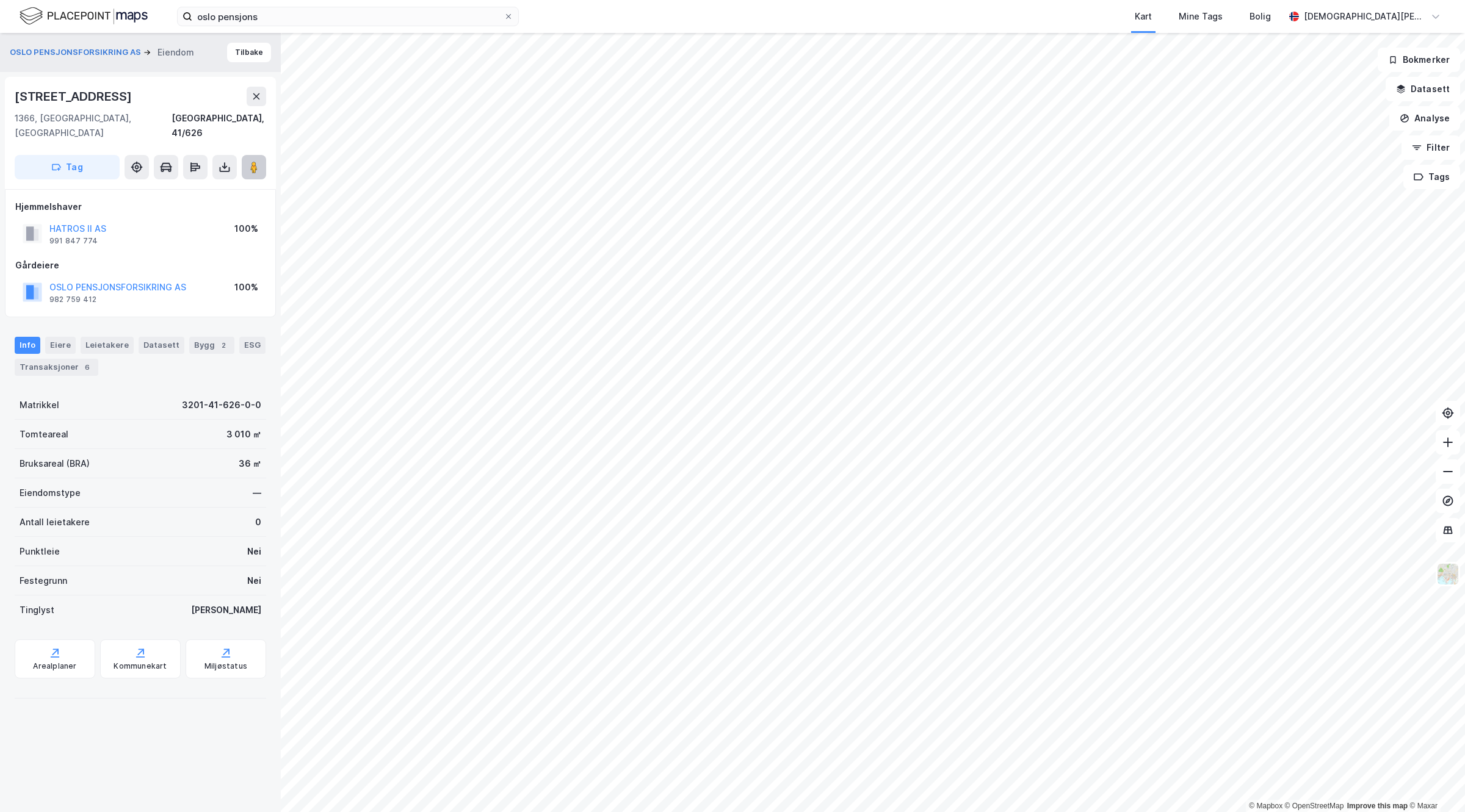
click at [252, 161] on image at bounding box center [253, 166] width 7 height 12
click at [0, 0] on button "OSLO PENSJONSFORSIKRING AS" at bounding box center [0, 0] width 0 height 0
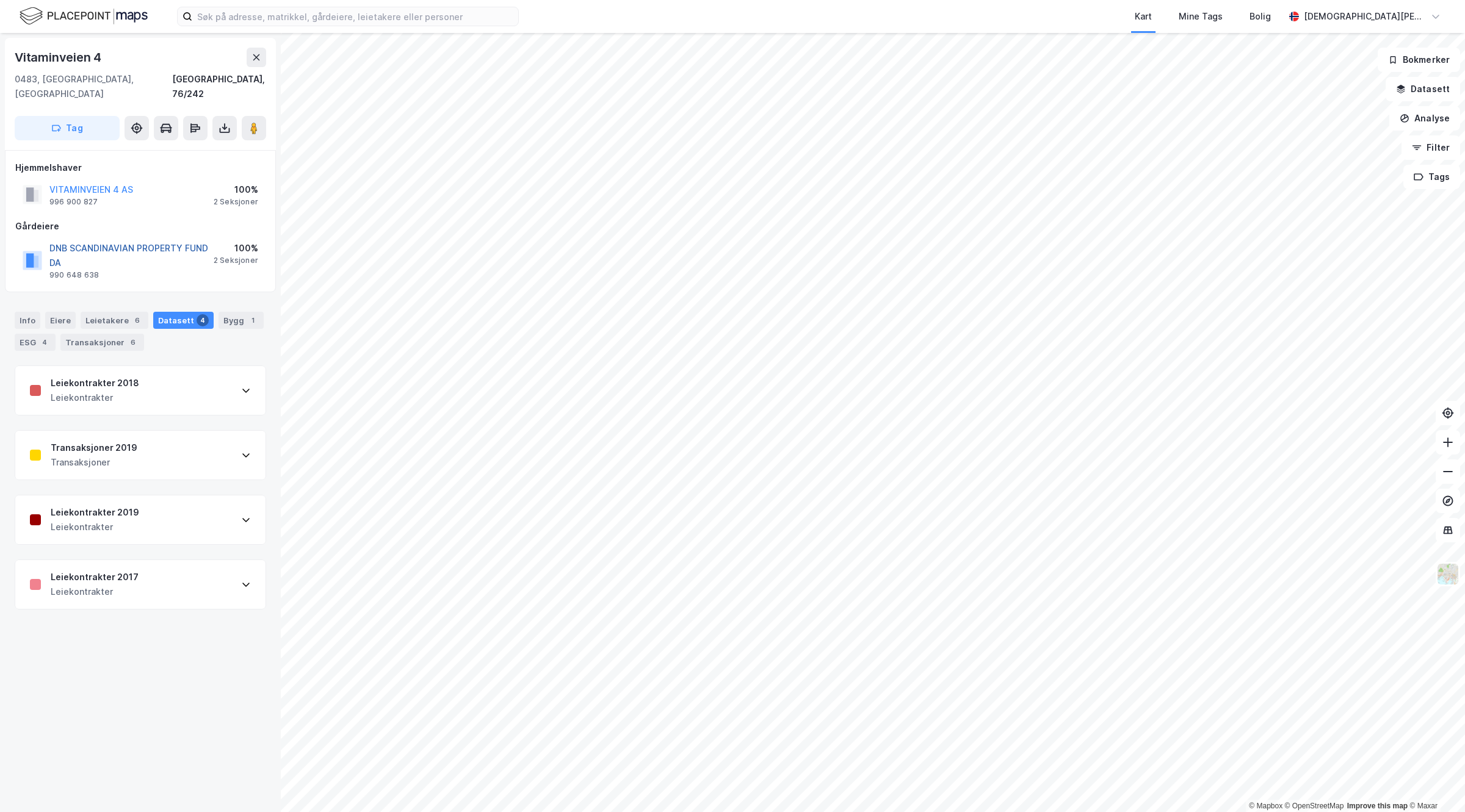
click at [0, 0] on button "DNB SCANDINAVIAN PROPERTY FUND DA" at bounding box center [0, 0] width 0 height 0
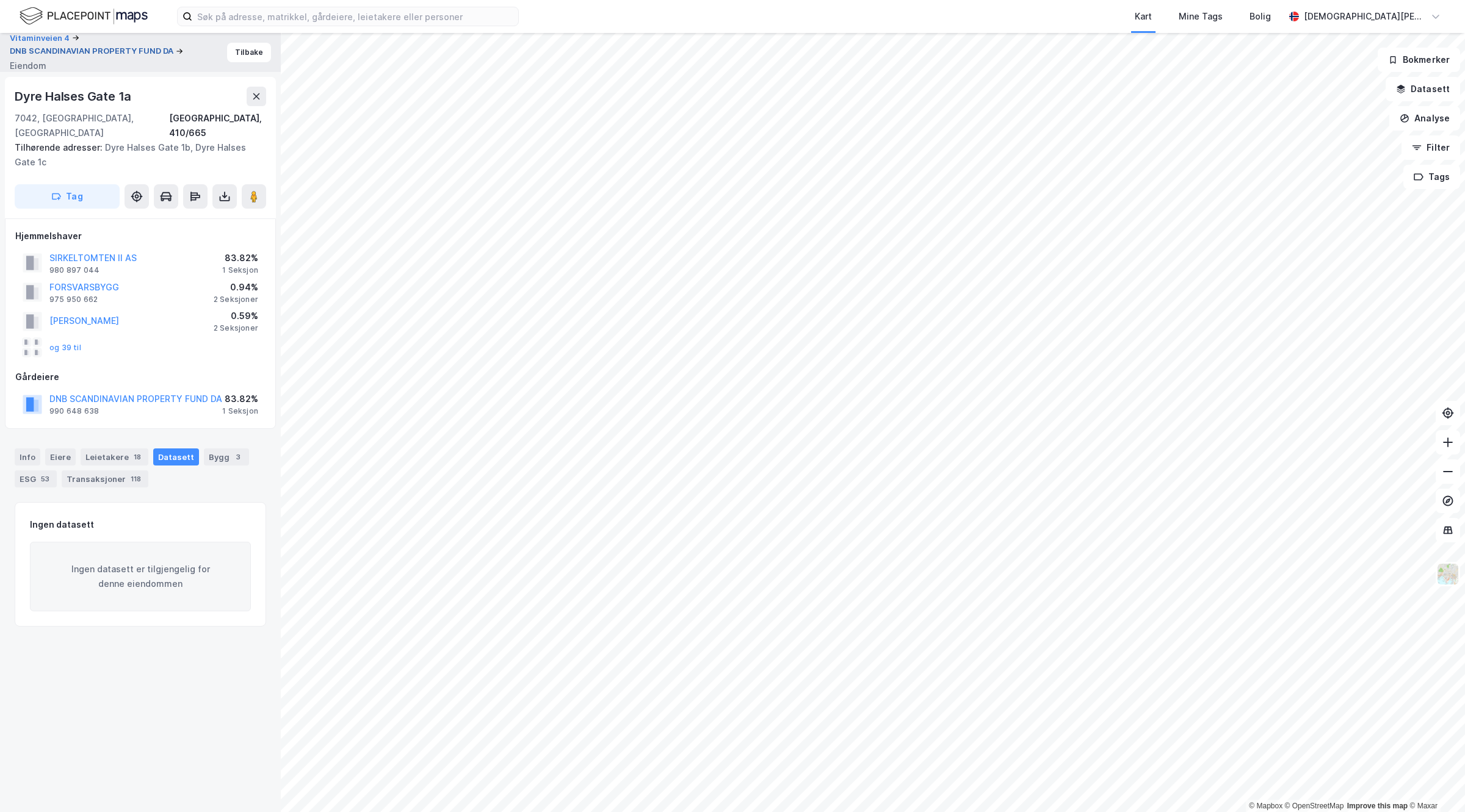
click at [75, 53] on button "DNB SCANDINAVIAN PROPERTY FUND DA" at bounding box center [92, 51] width 166 height 12
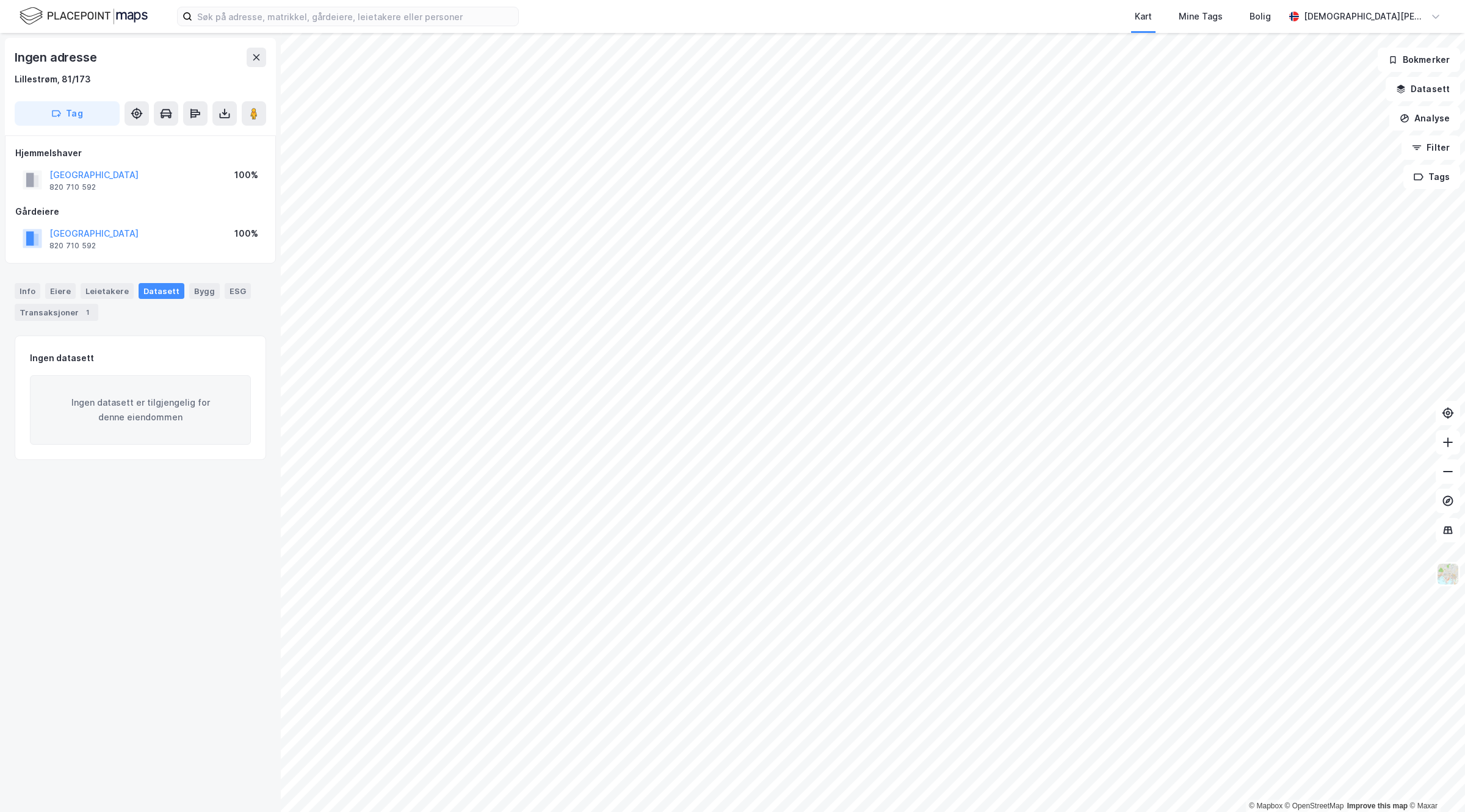
click at [331, 5] on div "Kart Mine Tags Bolig [PERSON_NAME]" at bounding box center [732, 16] width 1465 height 33
click at [257, 21] on input at bounding box center [354, 16] width 326 height 18
paste input "[STREET_ADDRESS]"
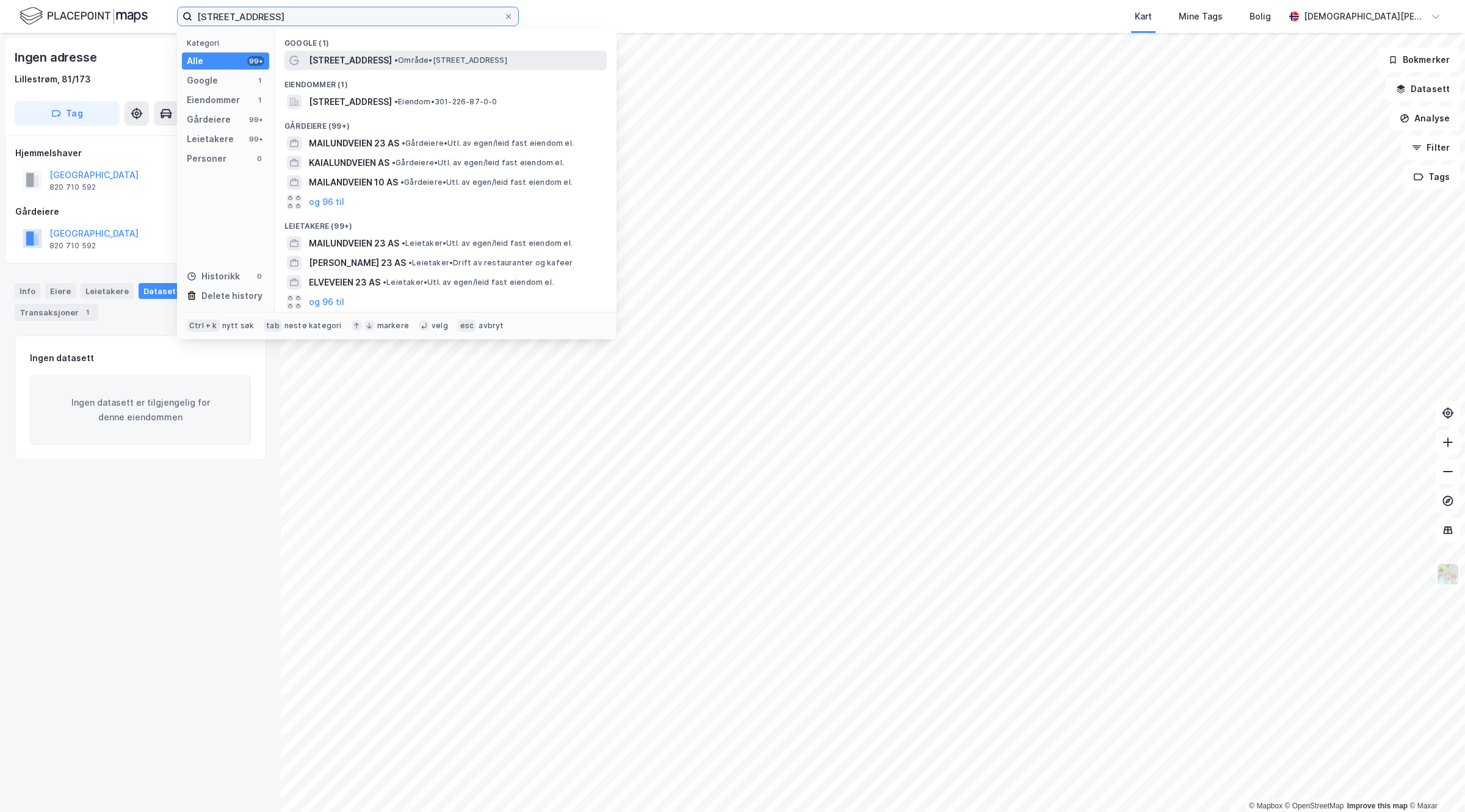
type input "[STREET_ADDRESS]"
click at [359, 51] on div "[STREET_ADDRESS] • Område • [STREET_ADDRESS]" at bounding box center [445, 61] width 322 height 20
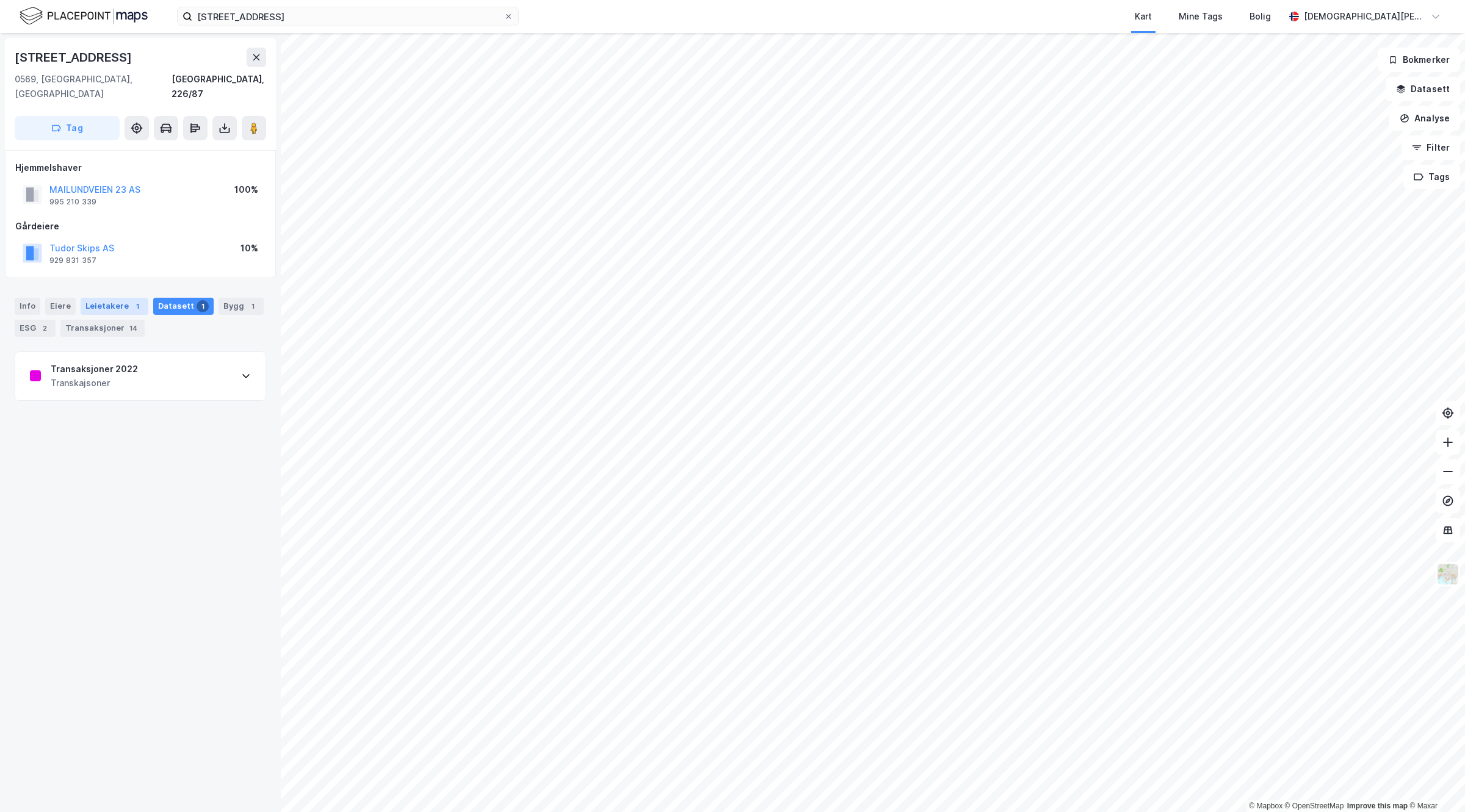
click at [107, 299] on div "Leietakere 1" at bounding box center [114, 306] width 68 height 17
